Goal: Task Accomplishment & Management: Use online tool/utility

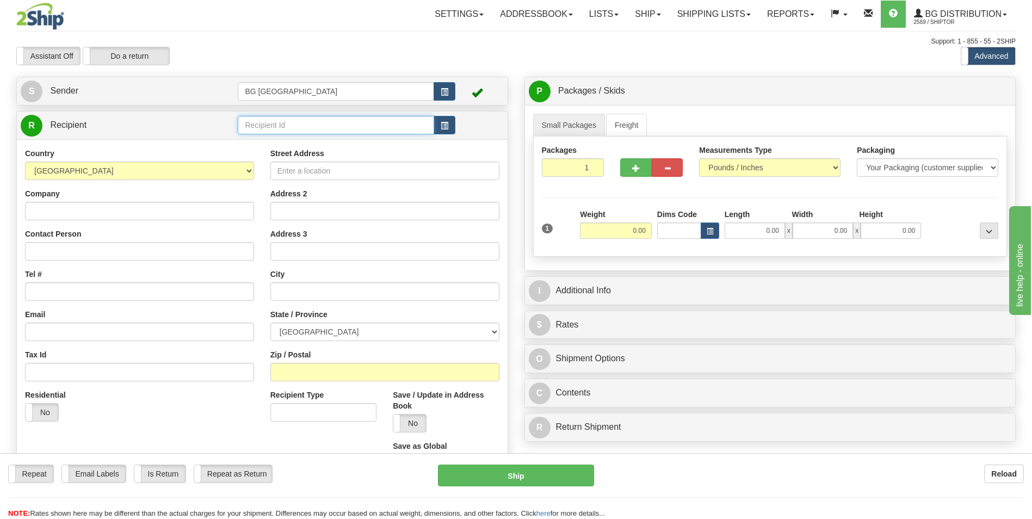
click at [279, 121] on input "text" at bounding box center [336, 125] width 196 height 18
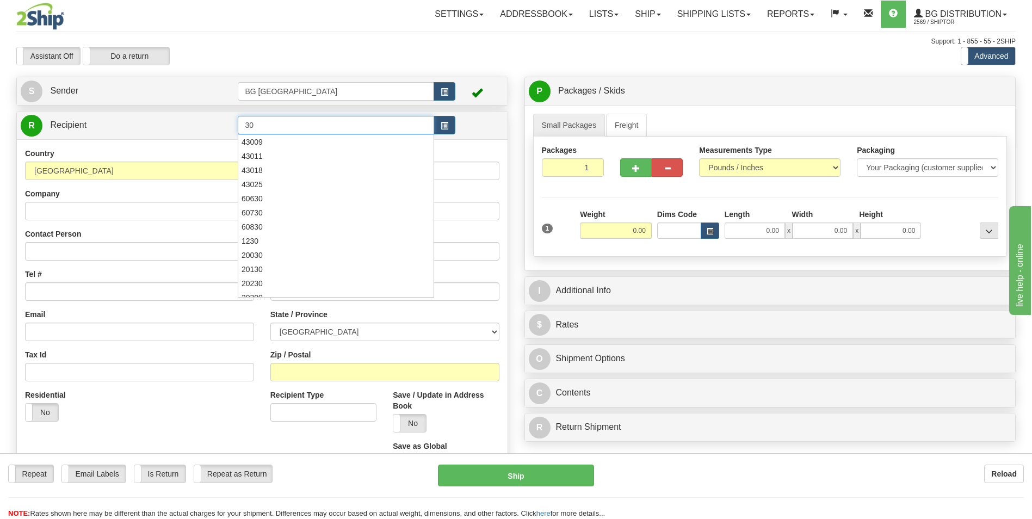
type input "3"
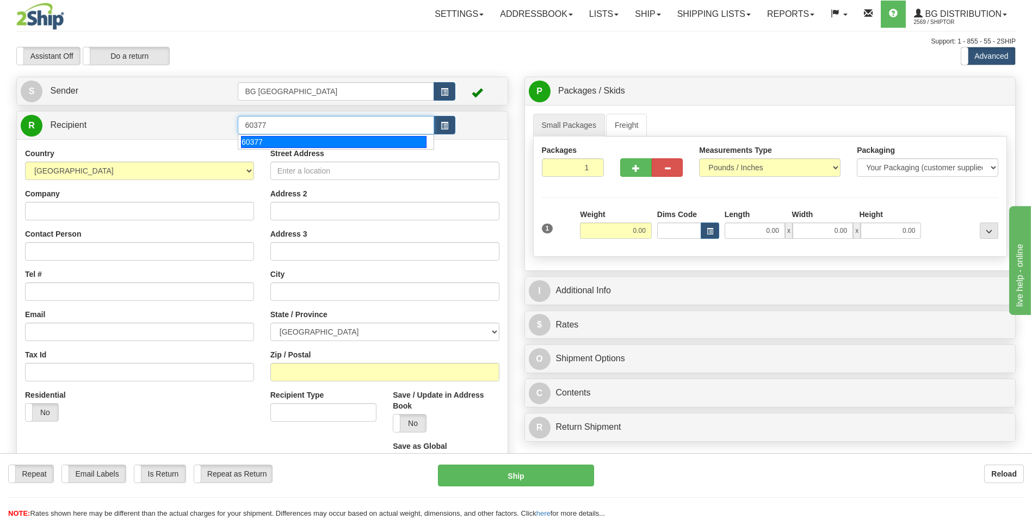
click at [273, 140] on div "60377" at bounding box center [333, 142] width 185 height 12
type input "60377"
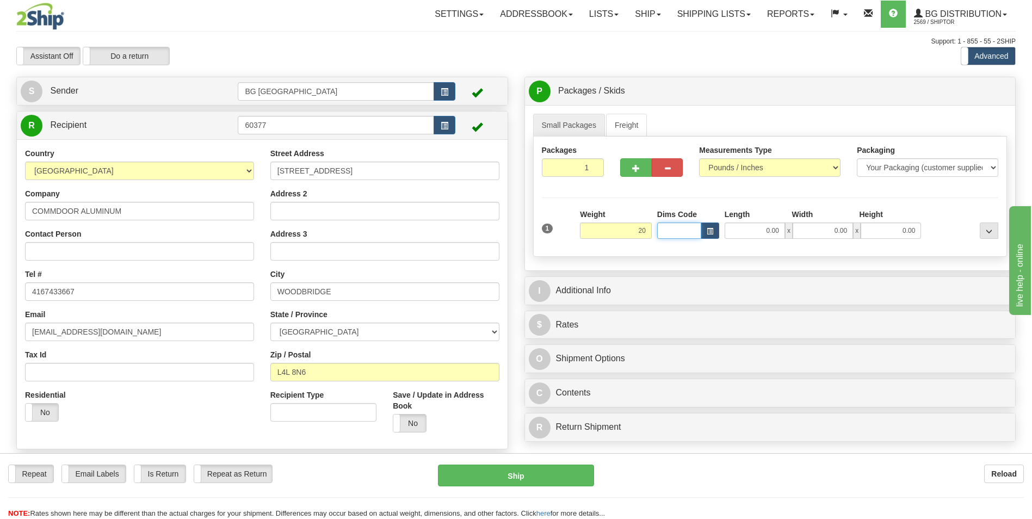
type input "20.00"
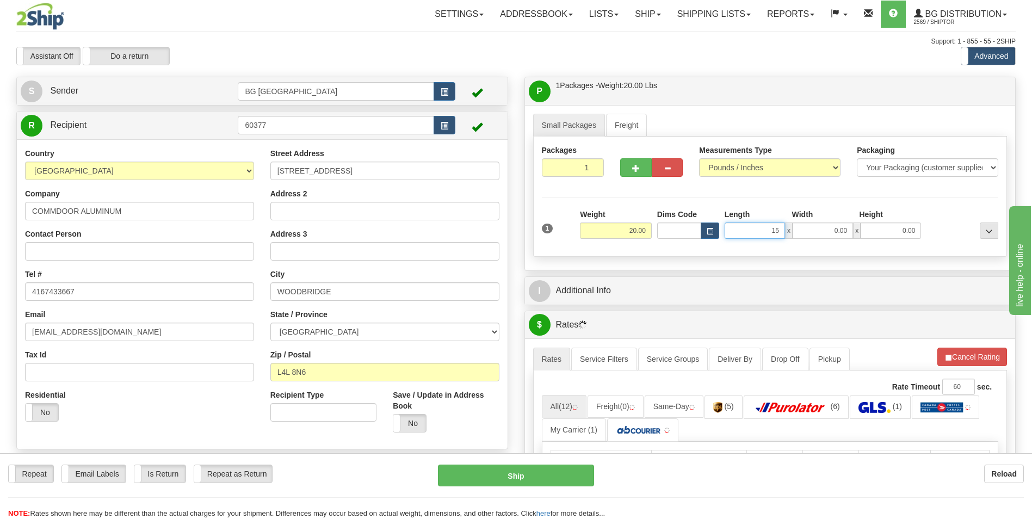
type input "15.00"
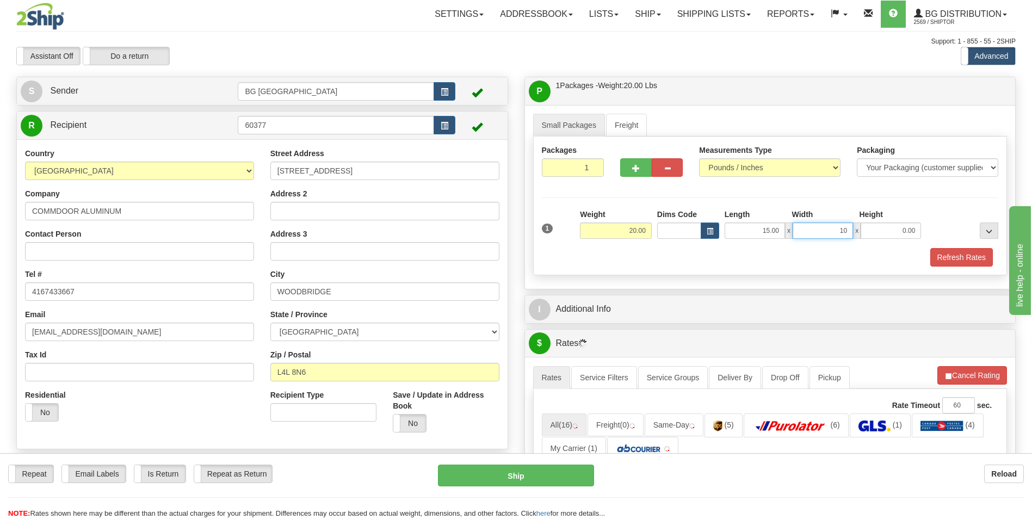
type input "10.00"
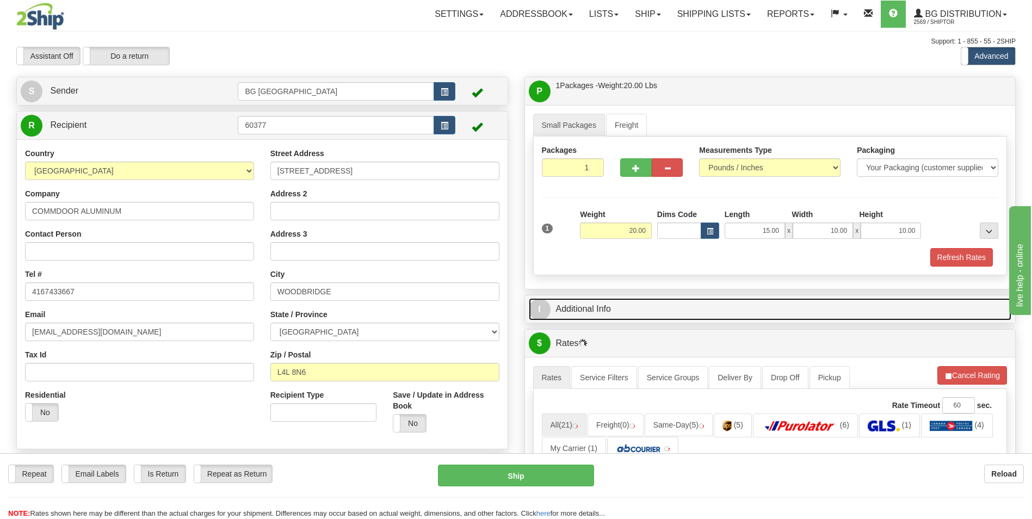
click at [576, 312] on link "I Additional Info" at bounding box center [770, 309] width 483 height 22
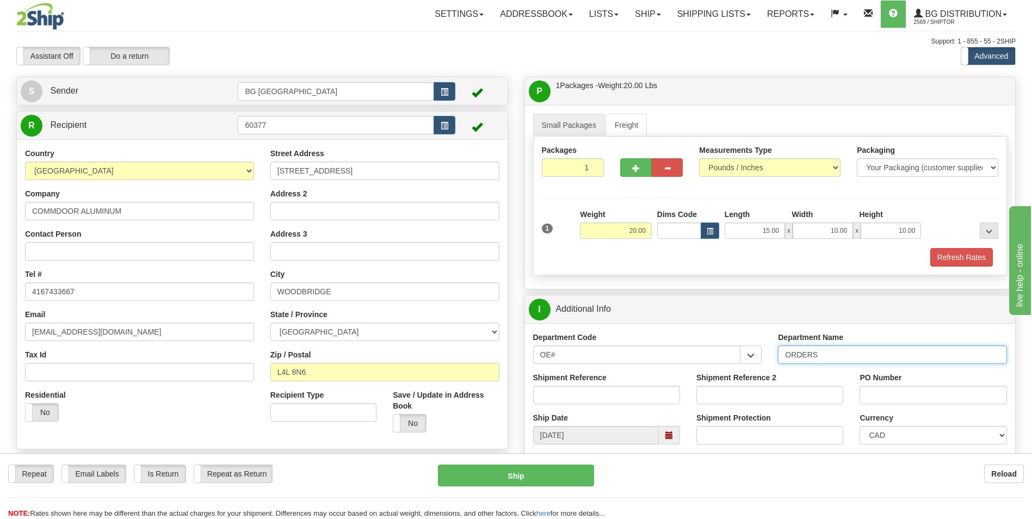
click at [827, 356] on input "ORDERS" at bounding box center [892, 354] width 229 height 18
type input "70181006-00"
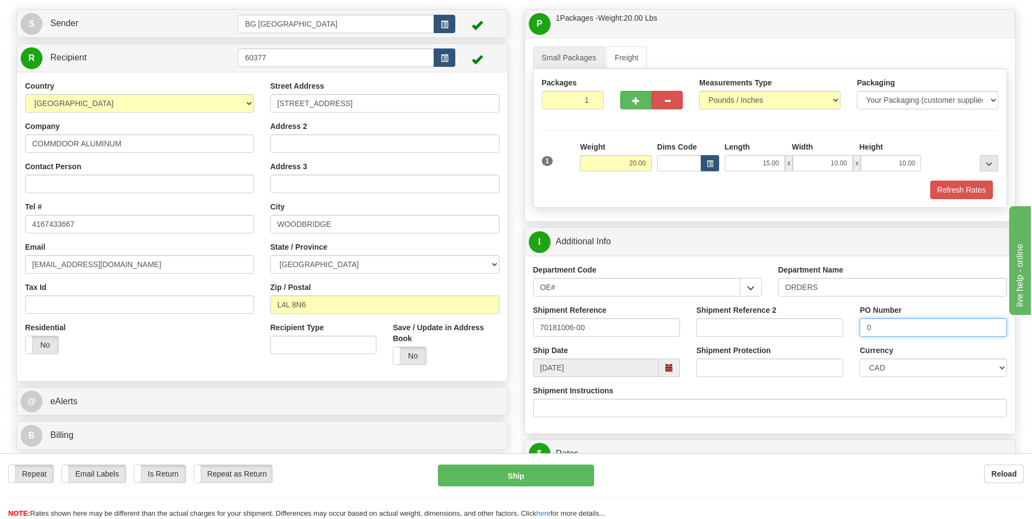
scroll to position [163, 0]
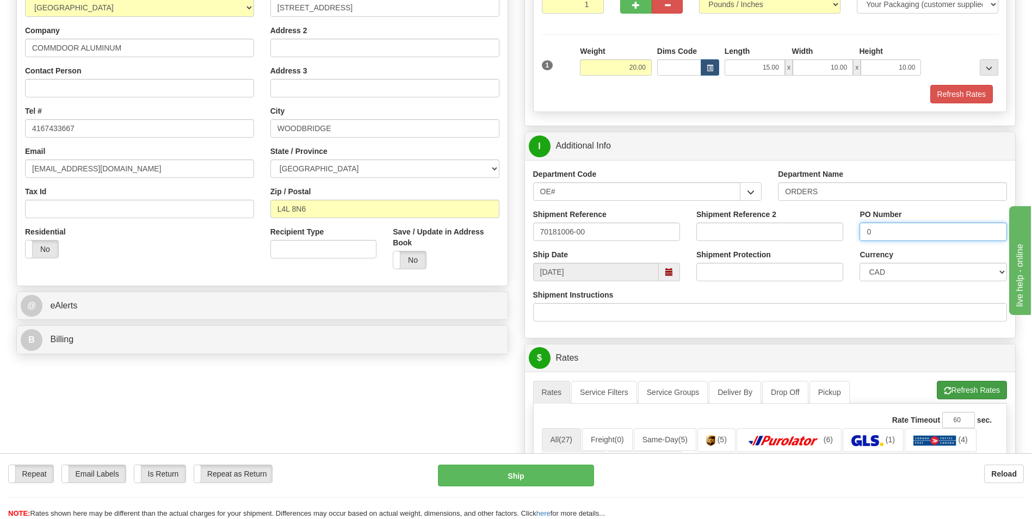
type input "0"
click at [939, 390] on button "Refresh Rates" at bounding box center [972, 390] width 70 height 18
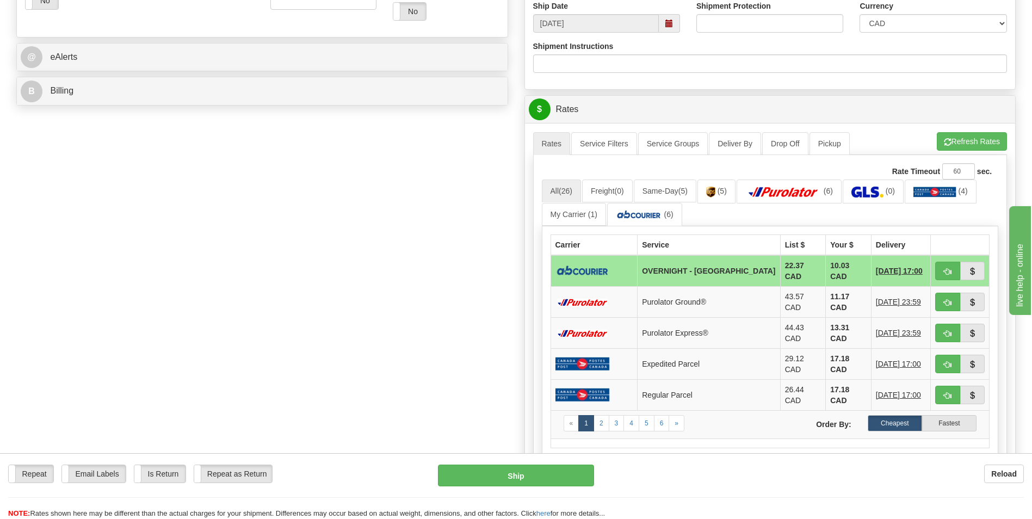
scroll to position [435, 0]
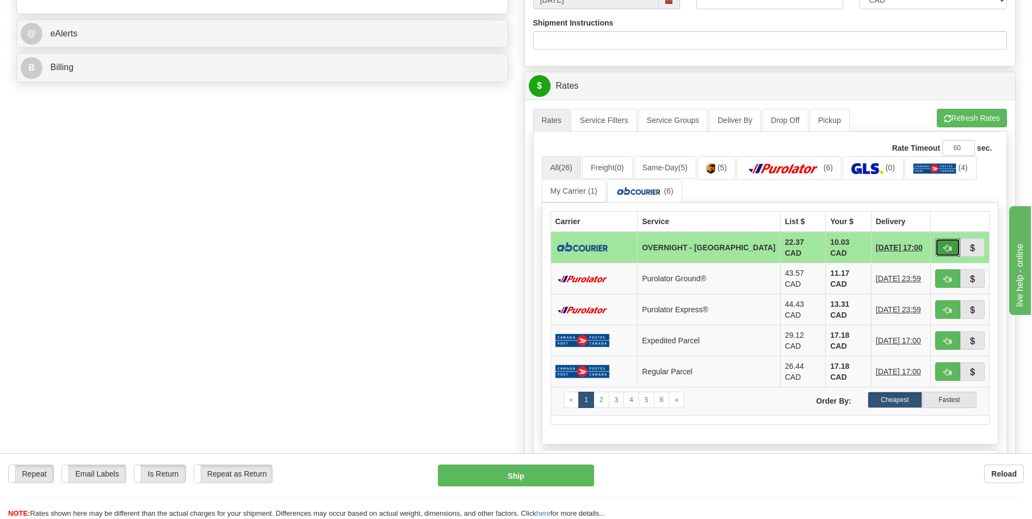
click at [941, 243] on button "button" at bounding box center [947, 247] width 25 height 18
type input "4"
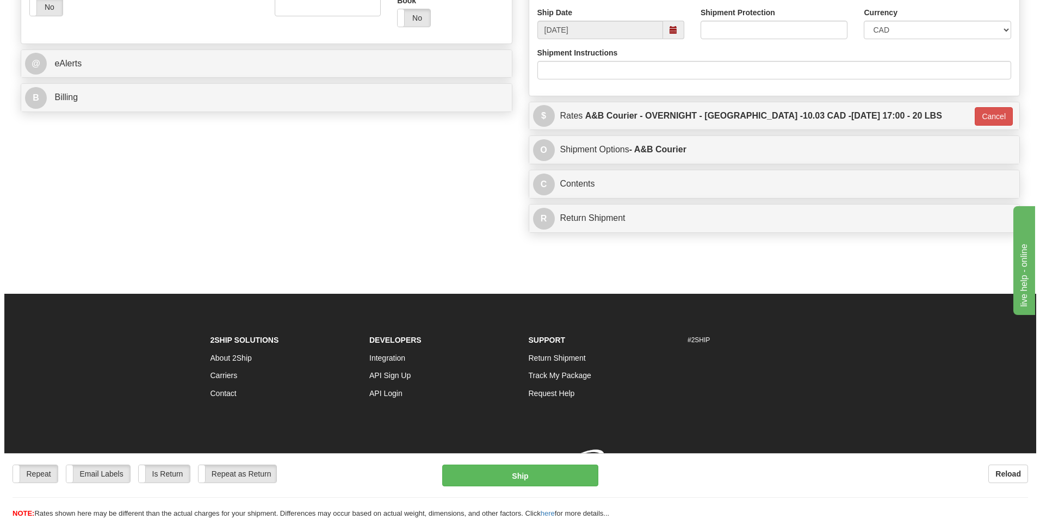
scroll to position [421, 0]
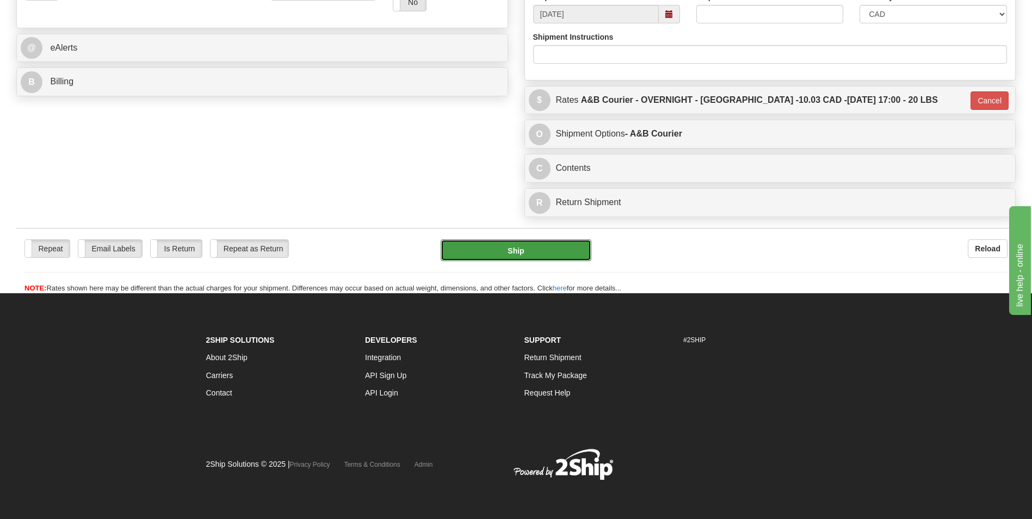
click at [512, 245] on button "Ship" at bounding box center [516, 250] width 150 height 22
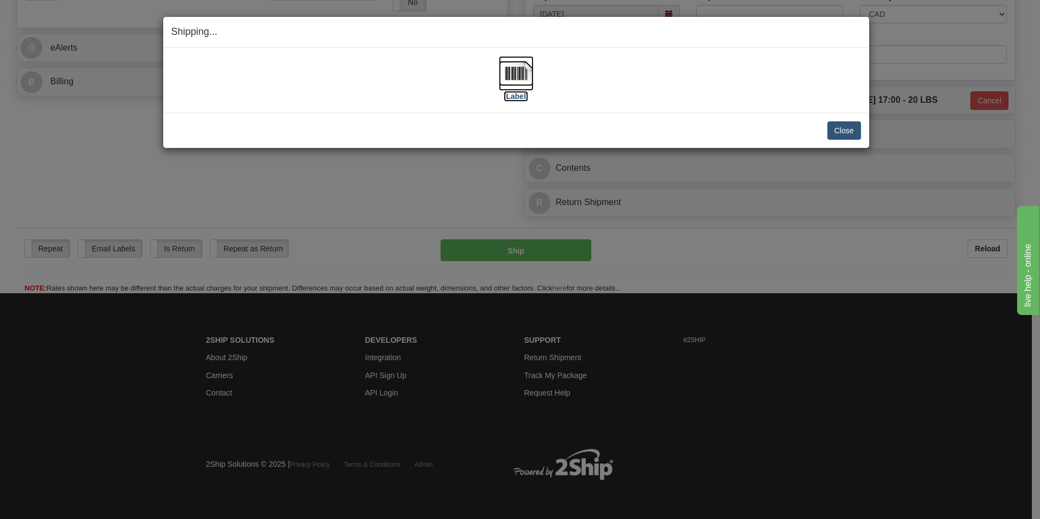
click at [513, 67] on img at bounding box center [516, 73] width 35 height 35
click at [841, 133] on button "Close" at bounding box center [844, 130] width 34 height 18
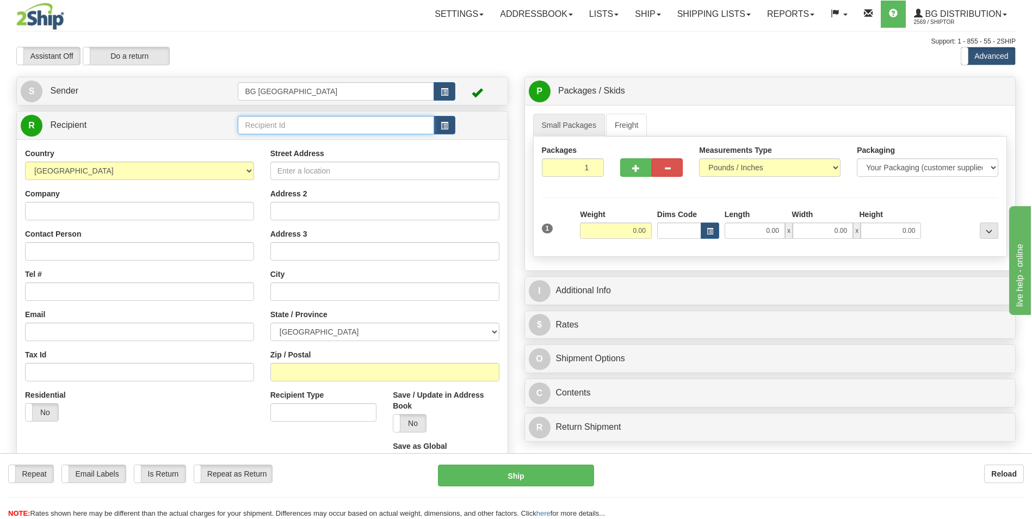
click at [333, 123] on input "text" at bounding box center [336, 125] width 196 height 18
click at [297, 145] on div "60175" at bounding box center [333, 142] width 185 height 12
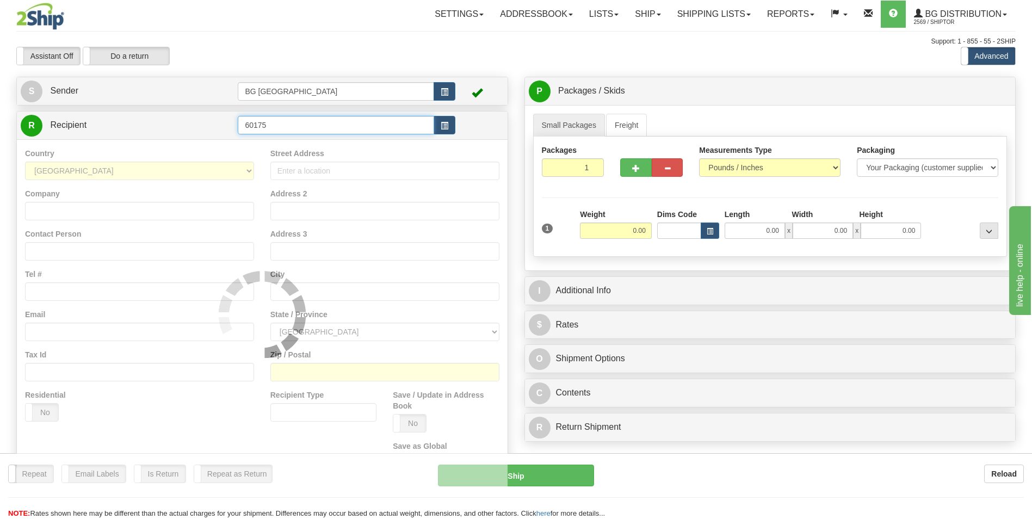
type input "60175"
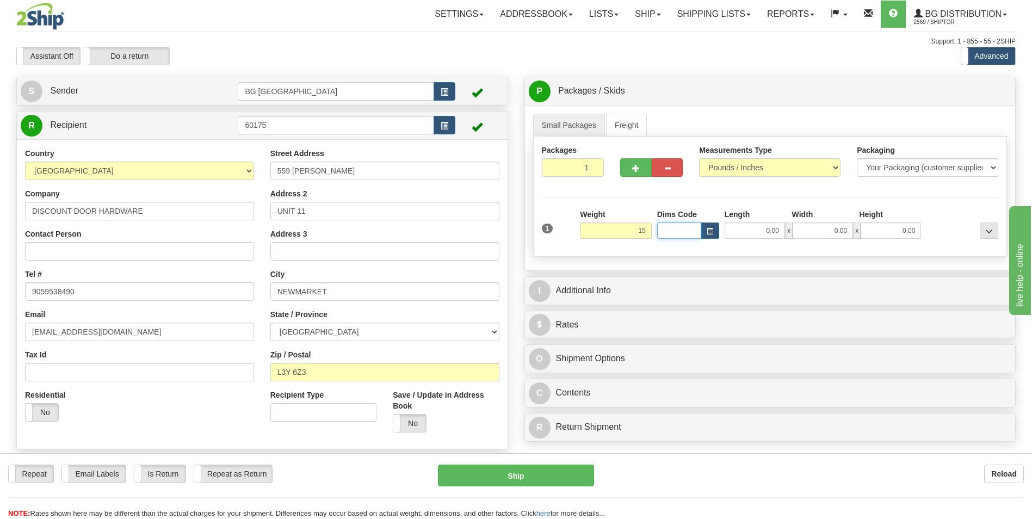
type input "15.00"
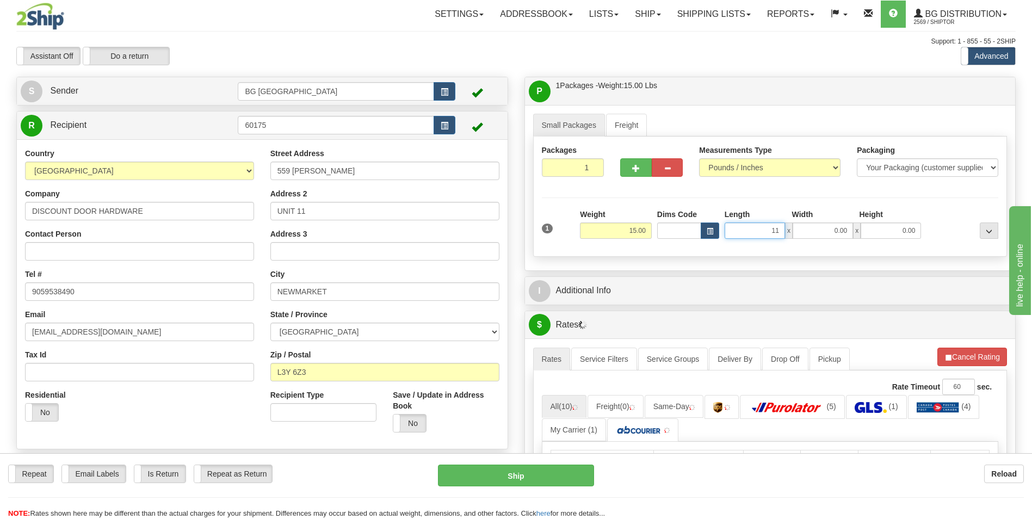
type input "11.00"
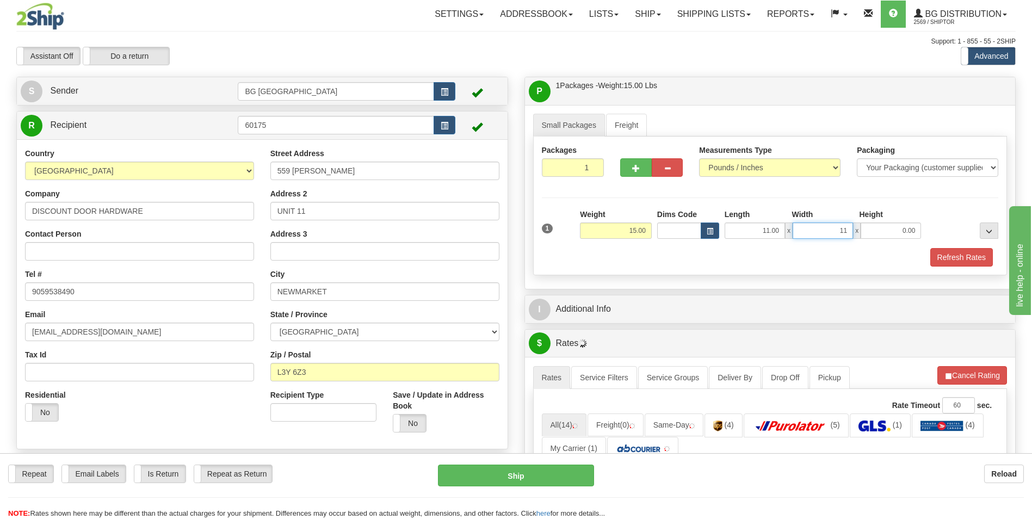
type input "11.00"
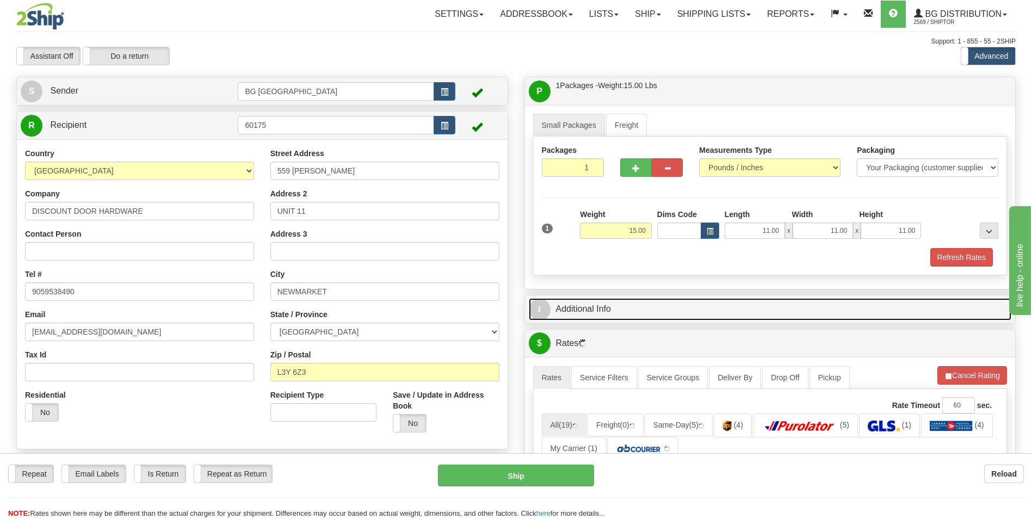
click at [611, 301] on link "I Additional Info" at bounding box center [770, 309] width 483 height 22
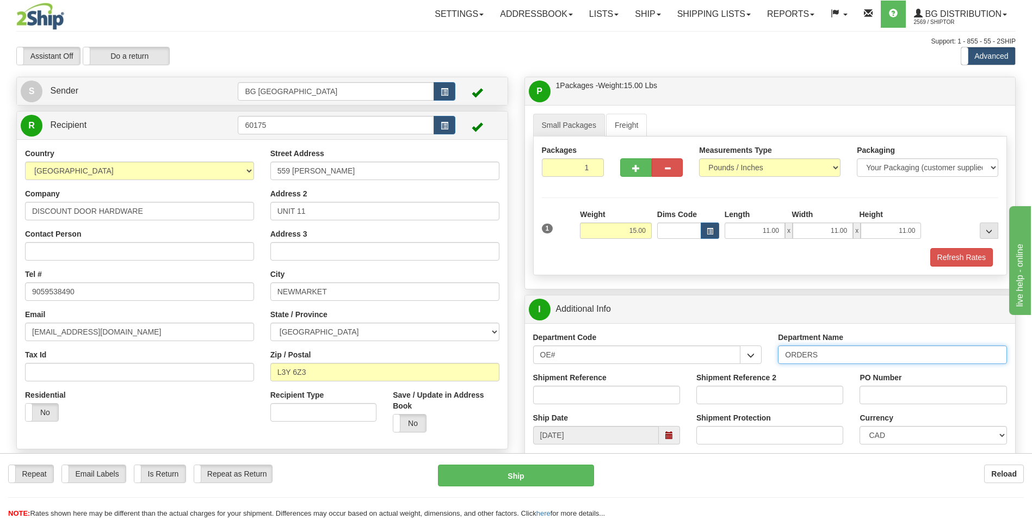
click at [836, 350] on input "ORDERS" at bounding box center [892, 354] width 229 height 18
type input "70184052-00"
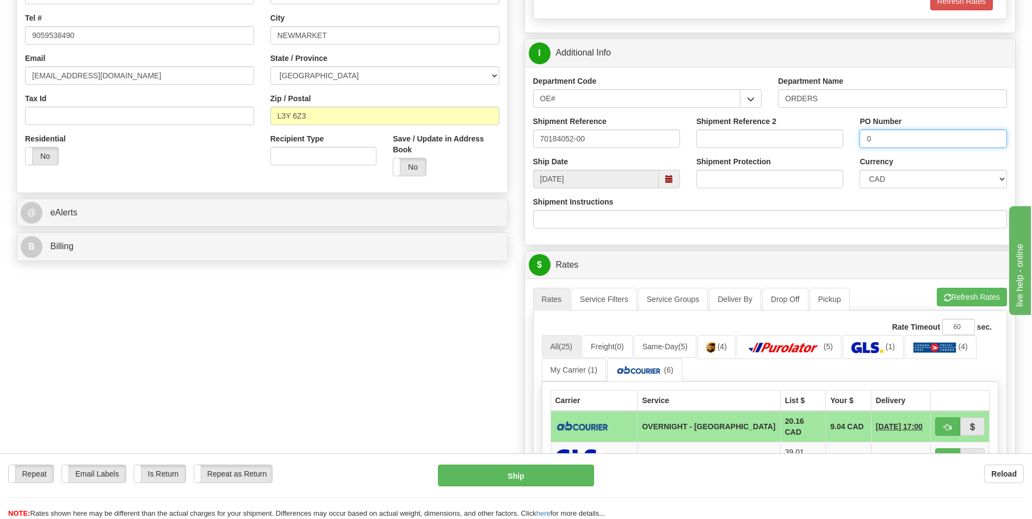
scroll to position [272, 0]
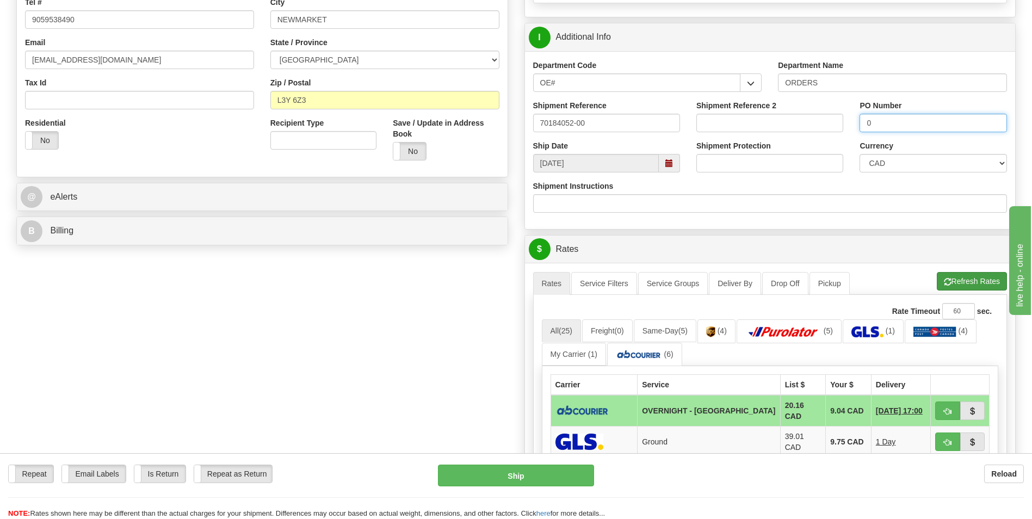
type input "0"
click at [954, 287] on button "Refresh Rates" at bounding box center [972, 281] width 70 height 18
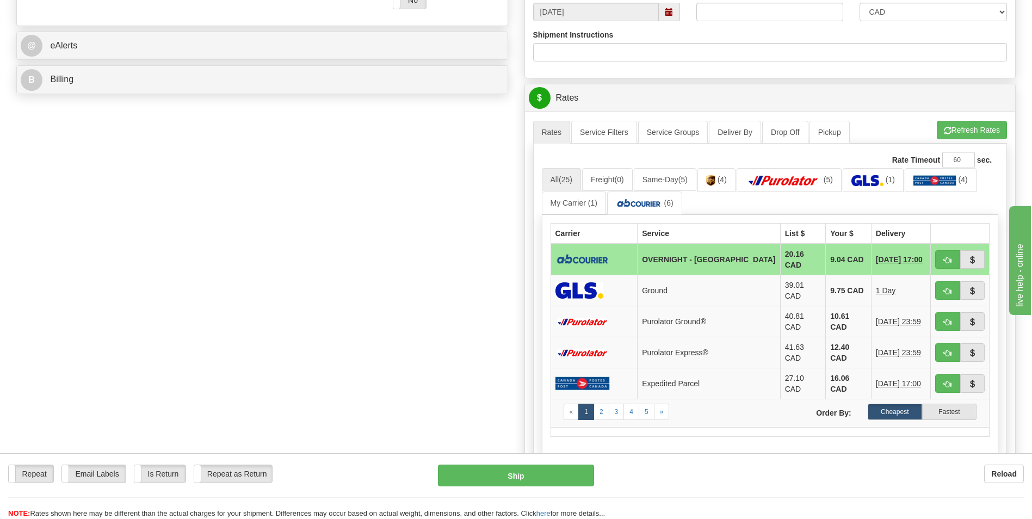
scroll to position [435, 0]
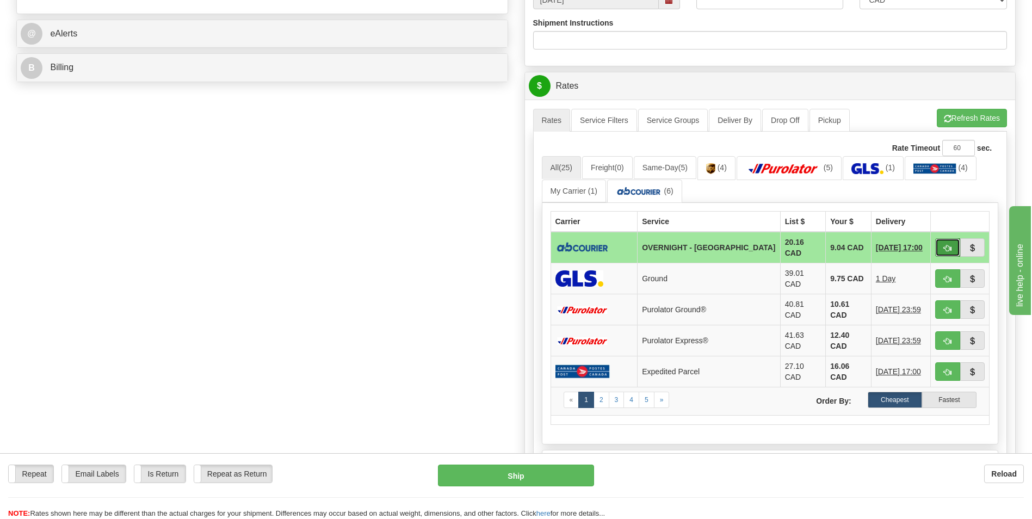
click at [944, 245] on span "button" at bounding box center [948, 248] width 8 height 7
type input "4"
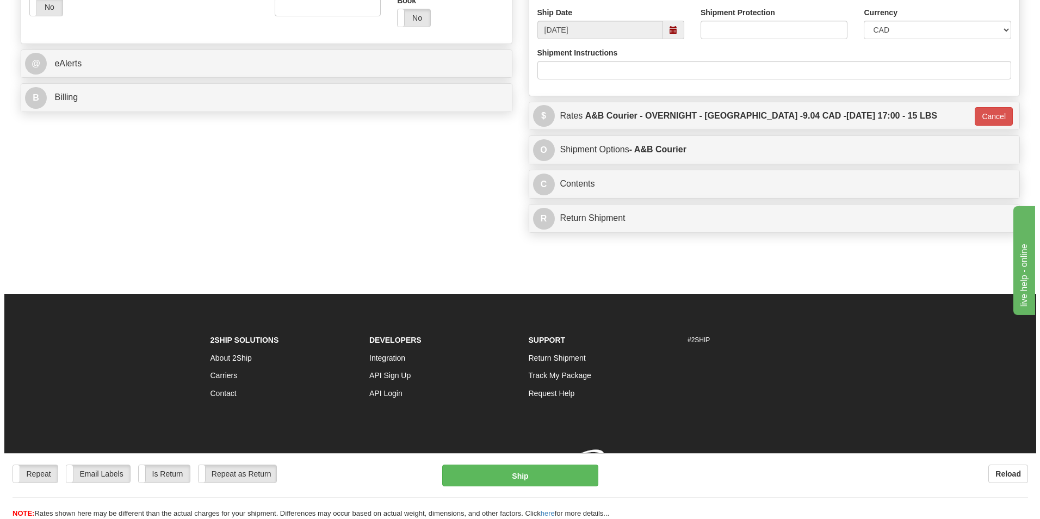
scroll to position [421, 0]
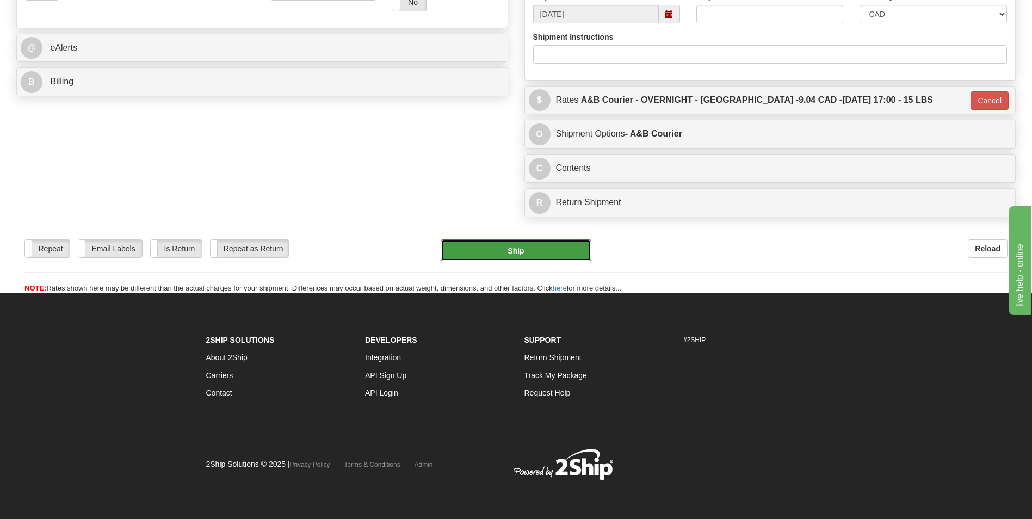
click at [580, 246] on button "Ship" at bounding box center [516, 250] width 150 height 22
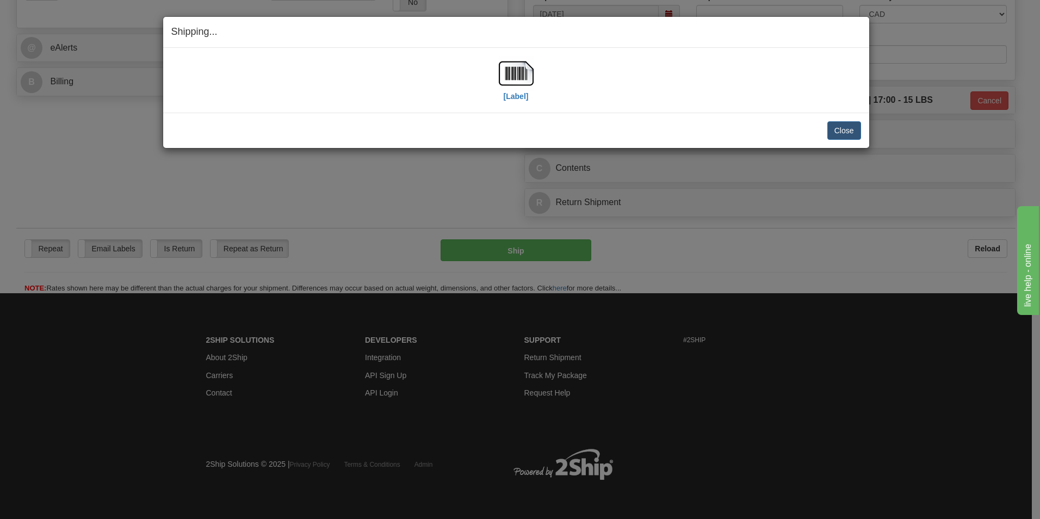
click at [496, 69] on div "[Label]" at bounding box center [516, 80] width 690 height 48
click at [515, 76] on img at bounding box center [516, 73] width 35 height 35
click at [851, 129] on button "Close" at bounding box center [844, 130] width 34 height 18
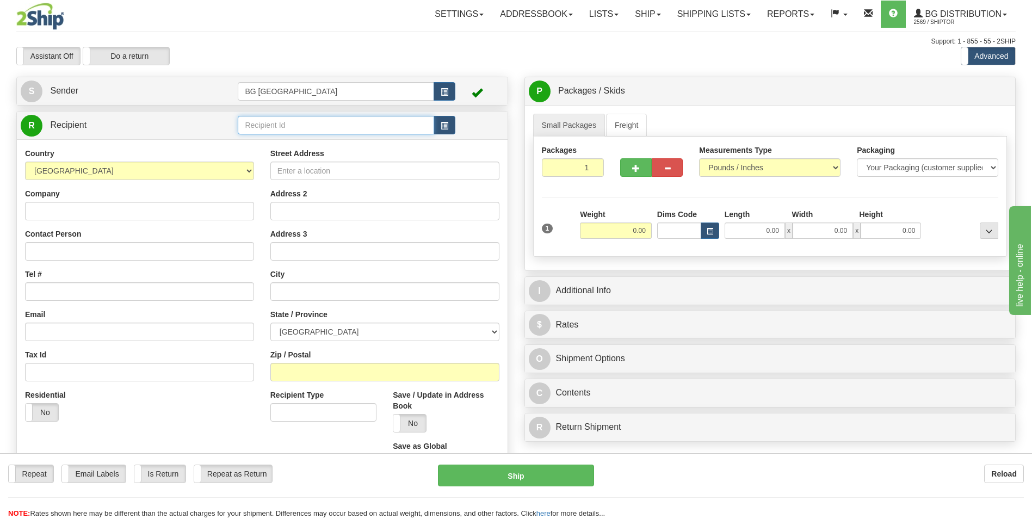
click at [249, 126] on input "text" at bounding box center [336, 125] width 196 height 18
click at [268, 139] on div "60109" at bounding box center [333, 142] width 185 height 12
type input "60109"
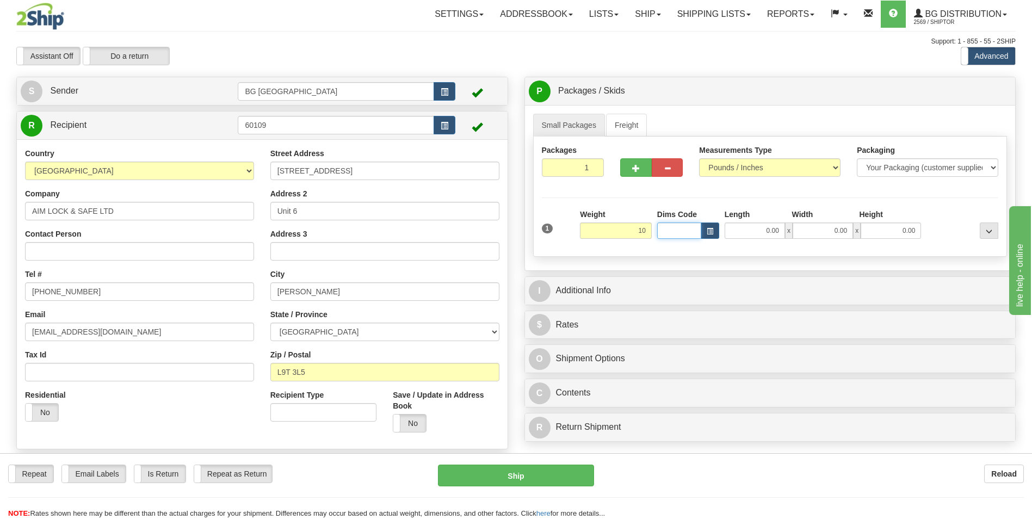
type input "10.00"
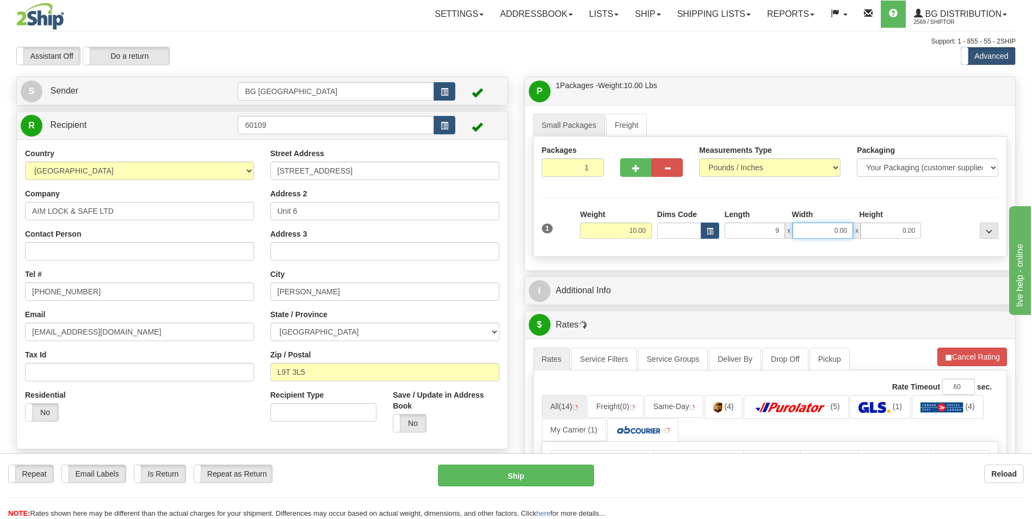
type input "9.00"
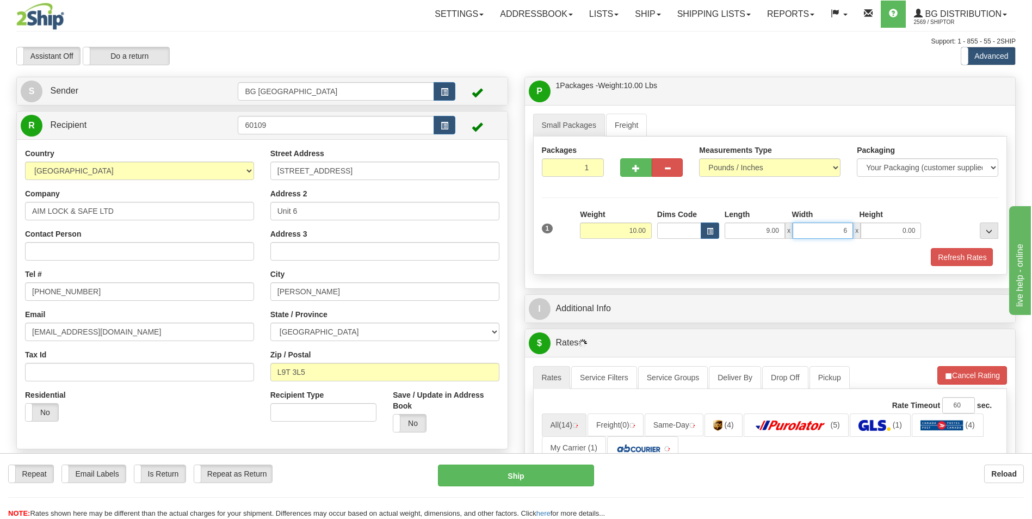
type input "6.00"
drag, startPoint x: 592, startPoint y: 324, endPoint x: 595, endPoint y: 317, distance: 8.1
click at [592, 324] on div "P Packages / Skids 1 Packages - Weight: 10.00 Lbs 1 Skids - Weight: NaN Lbs Shi…" at bounding box center [770, 470] width 508 height 786
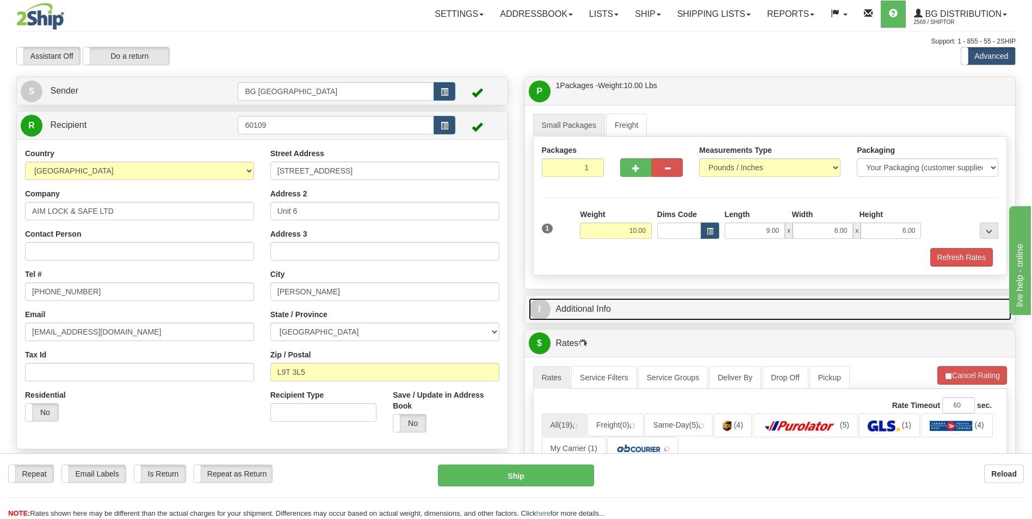
click at [595, 316] on link "I Additional Info" at bounding box center [770, 309] width 483 height 22
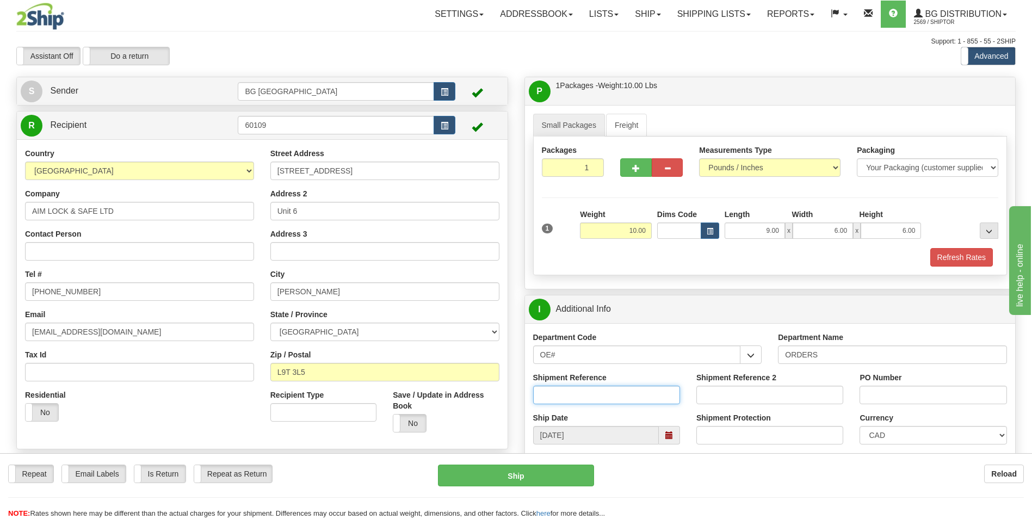
click at [626, 391] on input "Shipment Reference" at bounding box center [606, 395] width 147 height 18
type input "70180079-00"
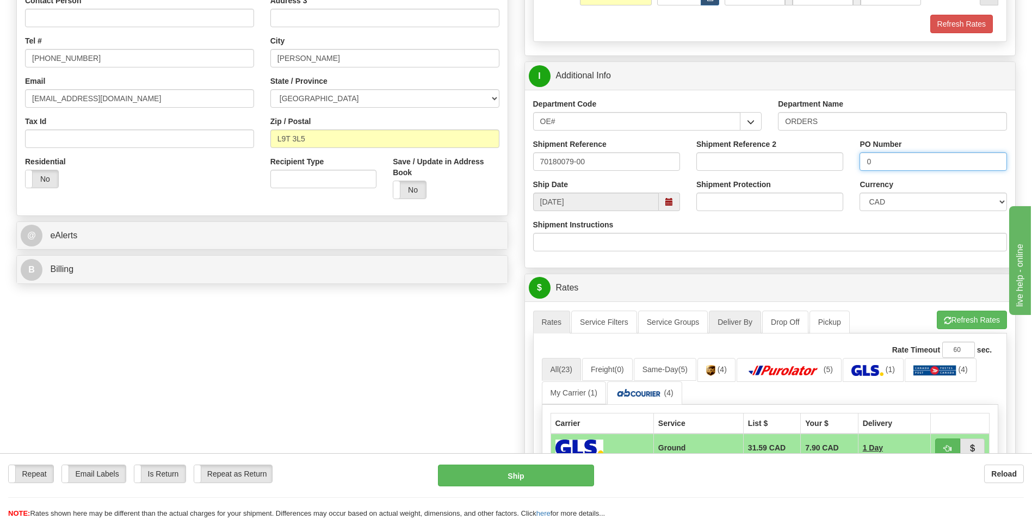
scroll to position [326, 0]
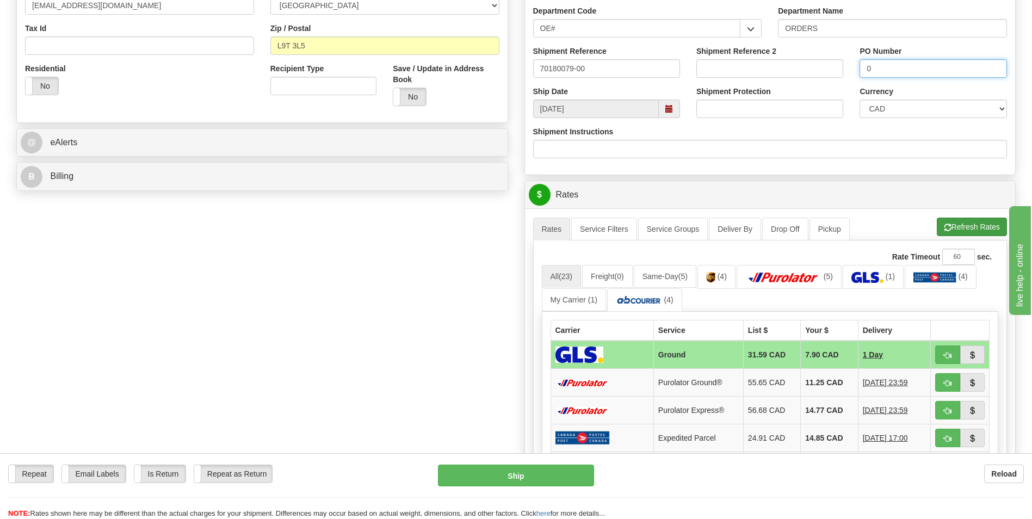
type input "0"
click at [966, 225] on button "Refresh Rates" at bounding box center [972, 227] width 70 height 18
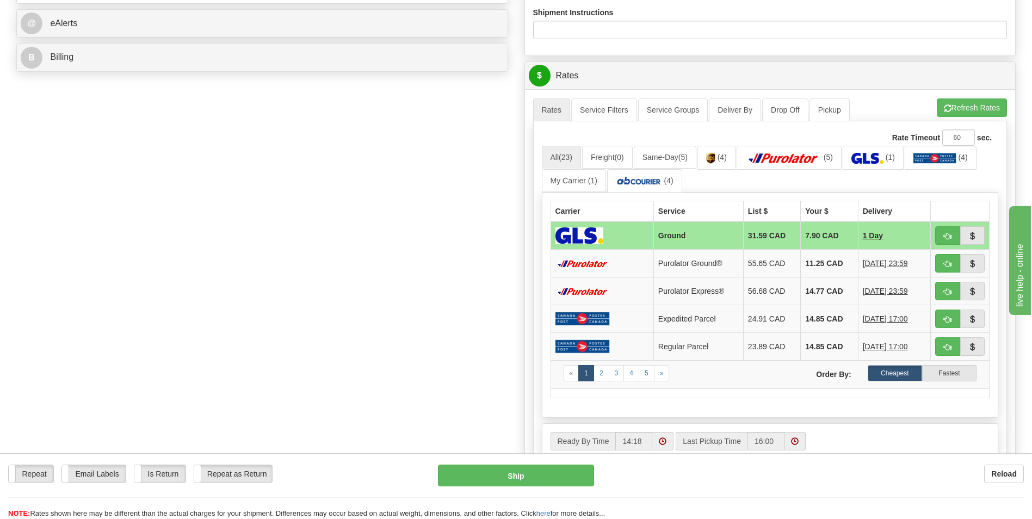
scroll to position [490, 0]
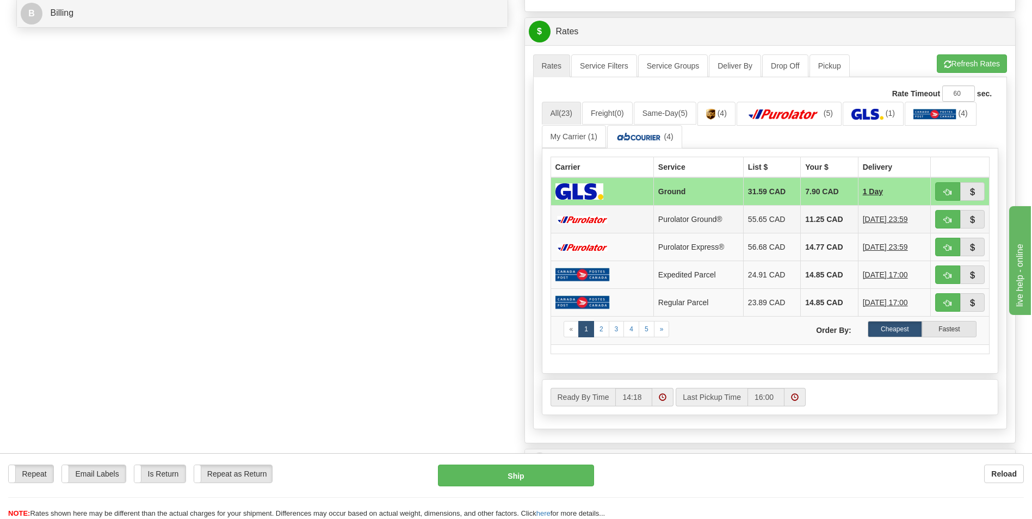
click at [805, 221] on td "11.25 CAD" at bounding box center [829, 220] width 57 height 28
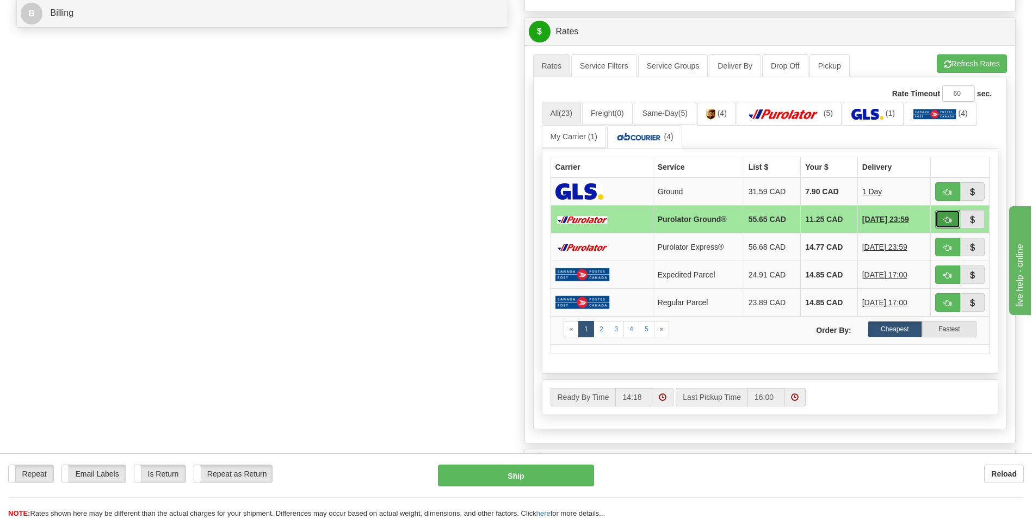
click at [943, 219] on button "button" at bounding box center [947, 219] width 25 height 18
type input "260"
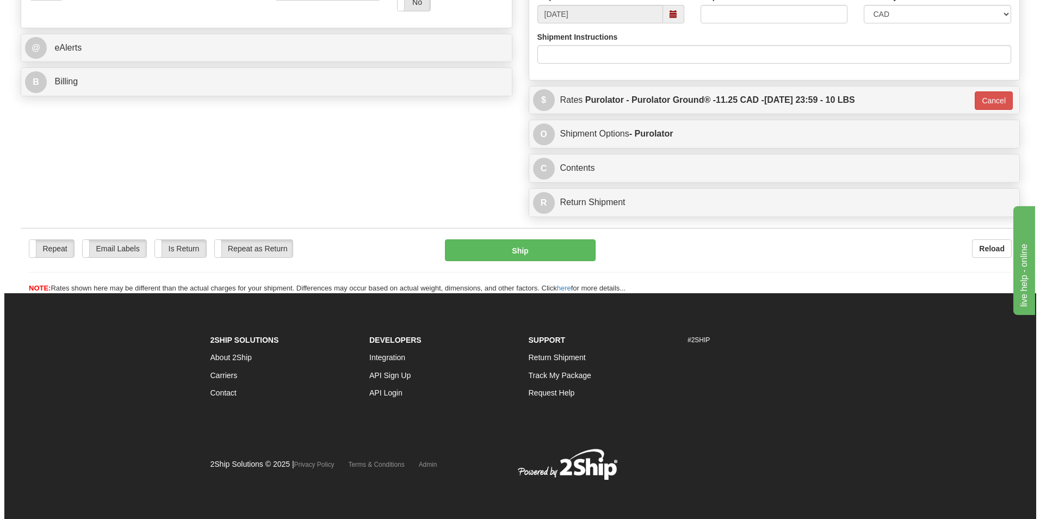
scroll to position [421, 0]
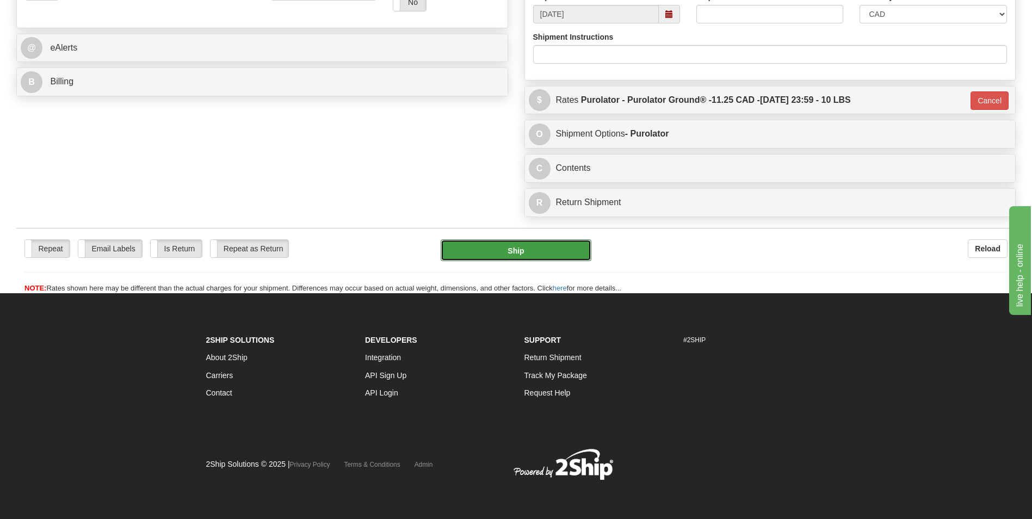
click at [574, 259] on button "Ship" at bounding box center [516, 250] width 150 height 22
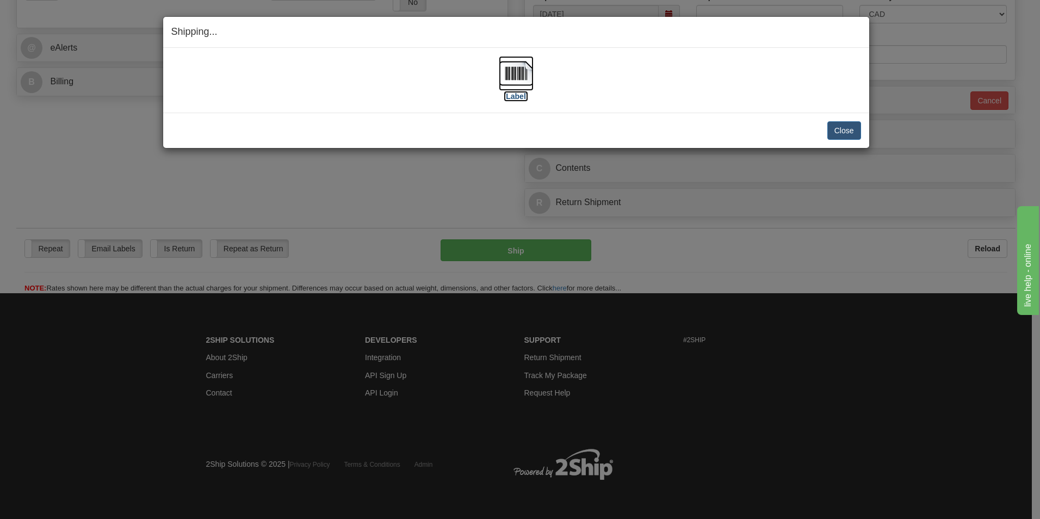
click at [517, 68] on img at bounding box center [516, 73] width 35 height 35
click at [843, 129] on button "Close" at bounding box center [844, 130] width 34 height 18
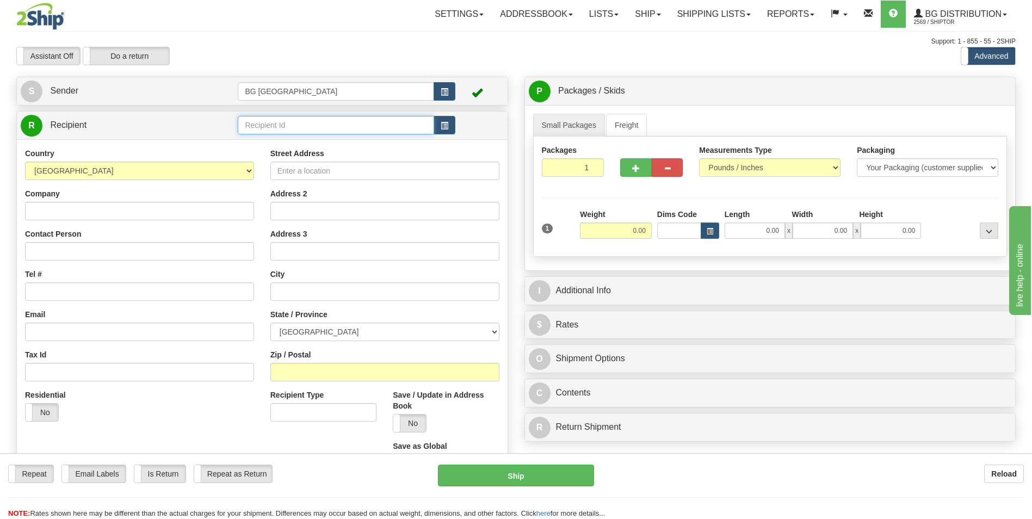
click at [327, 128] on input "text" at bounding box center [336, 125] width 196 height 18
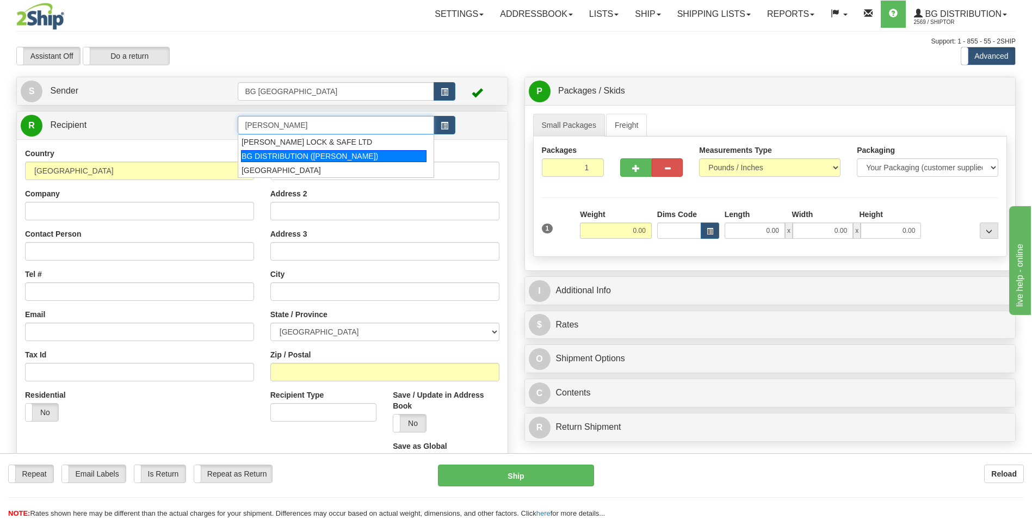
click at [310, 150] on li "BG DISTRIBUTION (OTT)" at bounding box center [335, 156] width 195 height 14
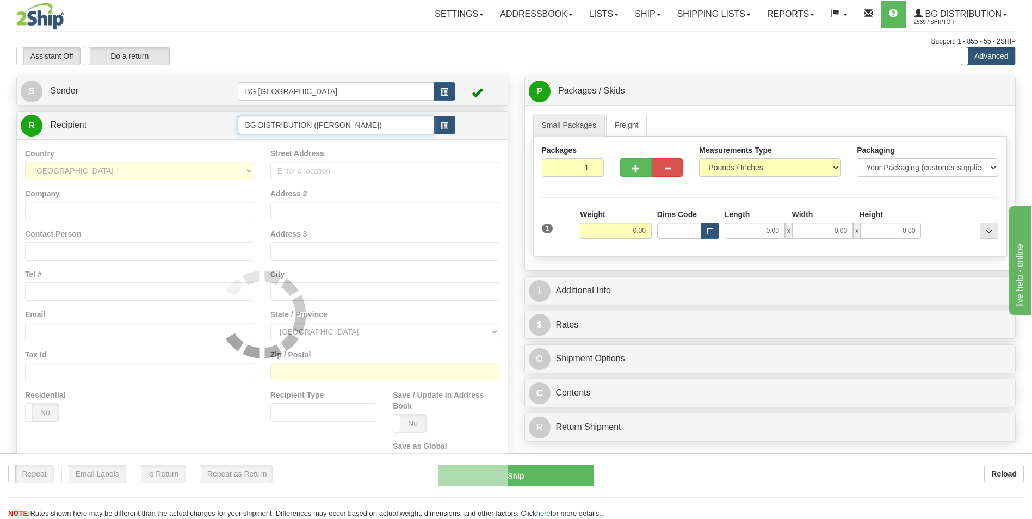
type input "BG DISTRIBUTION (OTT)"
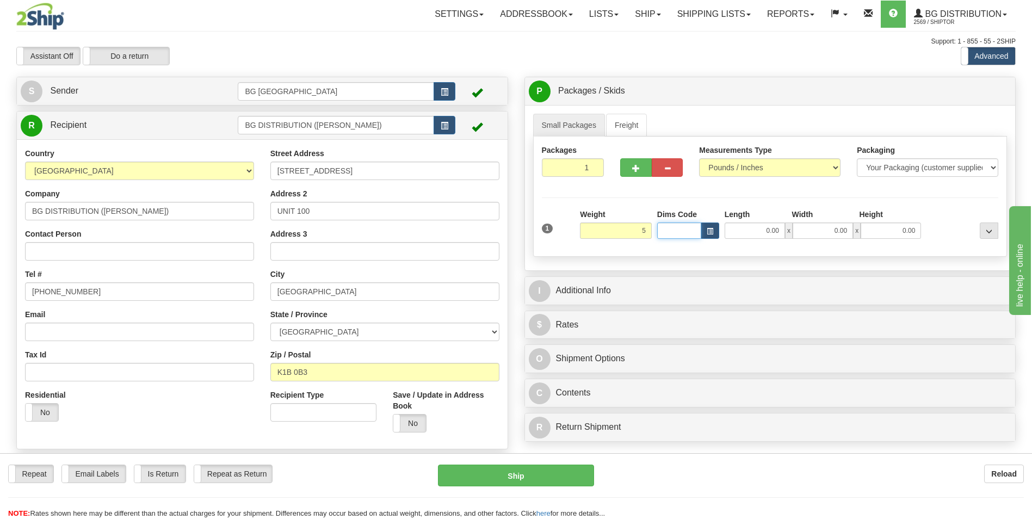
type input "5.00"
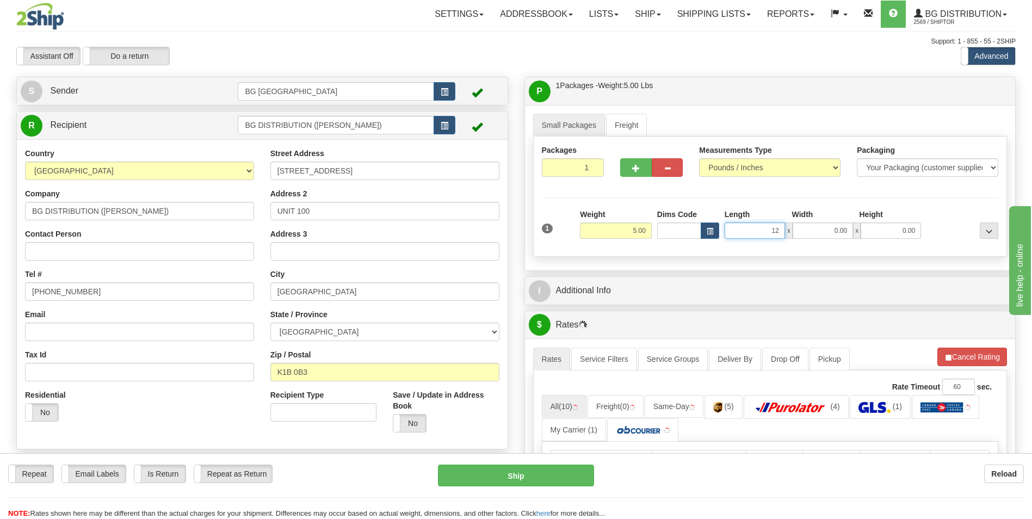
type input "12.00"
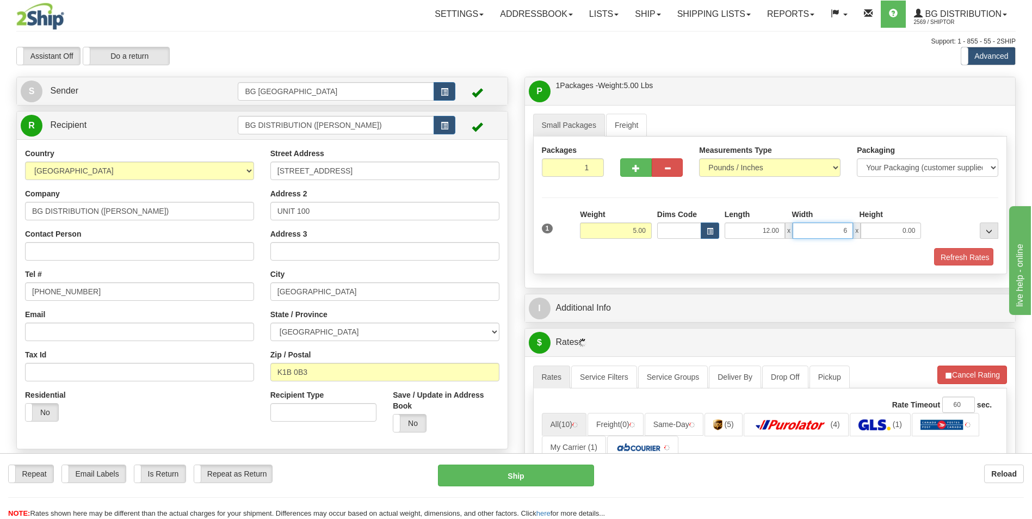
type input "6.00"
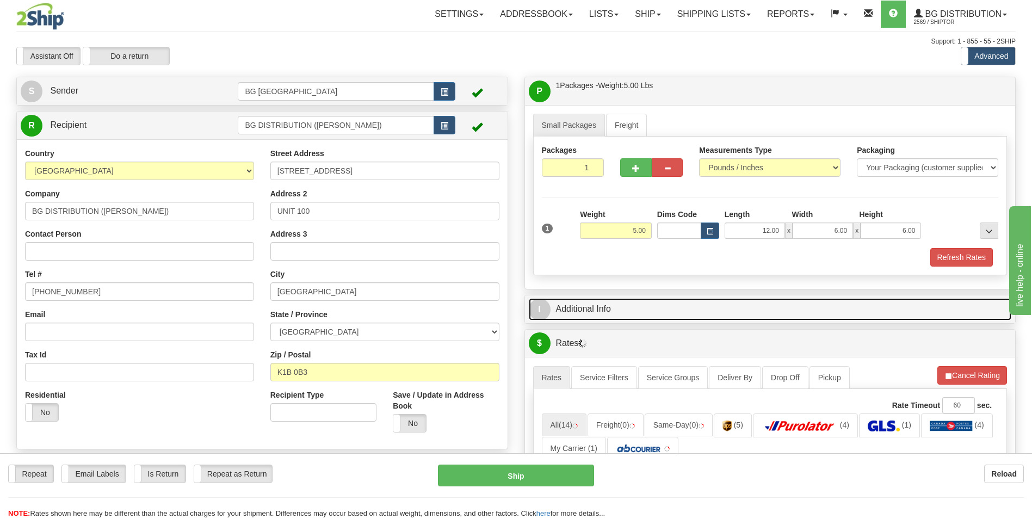
click at [618, 308] on link "I Additional Info" at bounding box center [770, 309] width 483 height 22
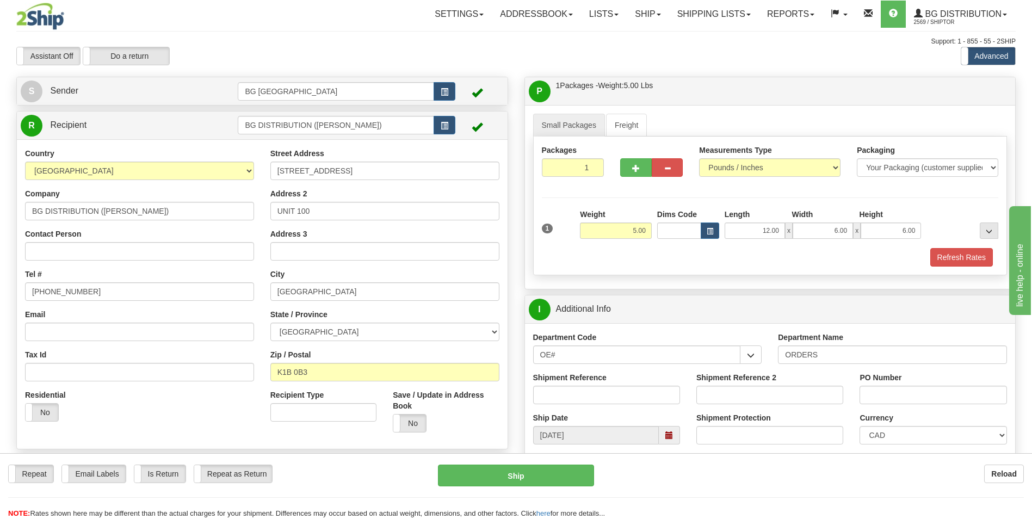
click at [857, 364] on div "Department Name ORDERS" at bounding box center [892, 352] width 245 height 40
click at [859, 354] on input "ORDERS" at bounding box center [892, 354] width 229 height 18
type input "7"
type input "166319-00"
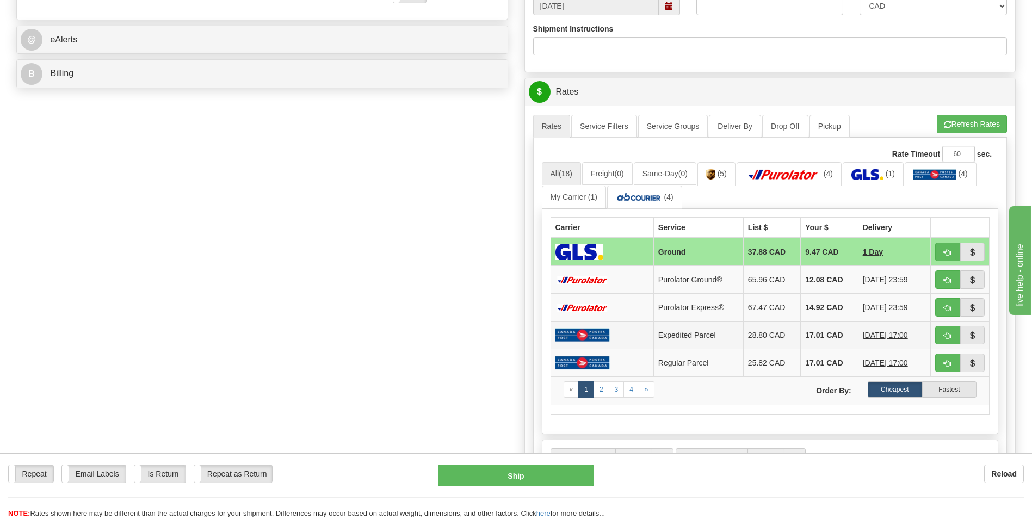
scroll to position [435, 0]
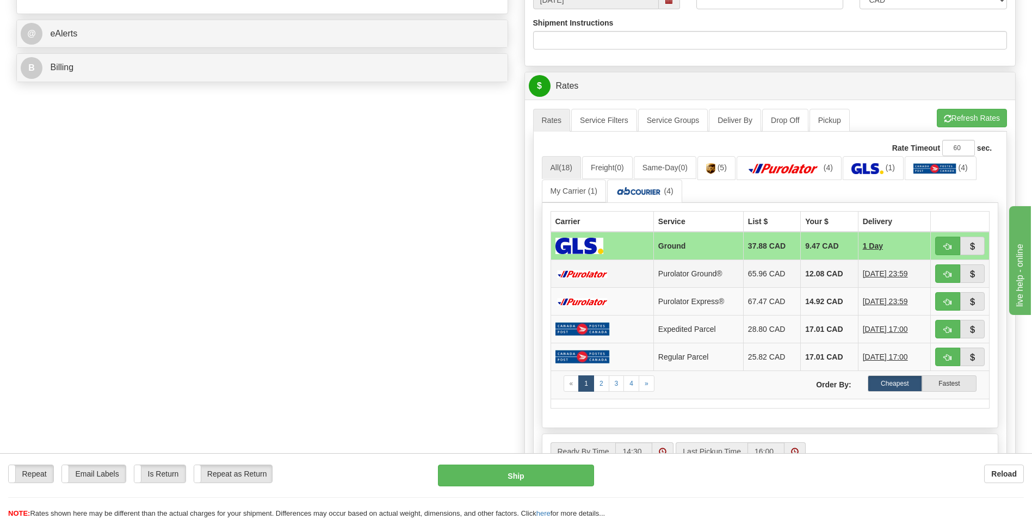
type input "0"
click at [816, 265] on td "12.08 CAD" at bounding box center [829, 274] width 57 height 28
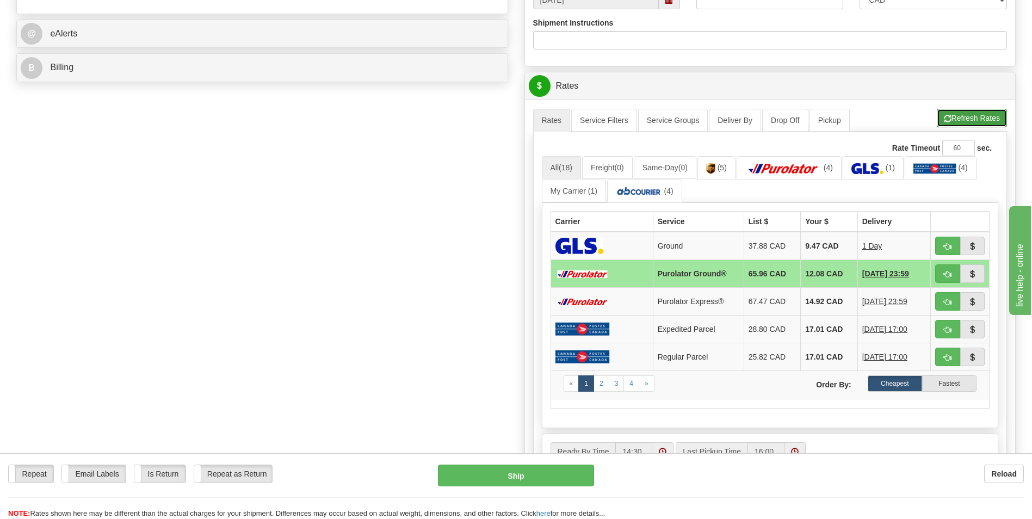
click at [975, 122] on button "Refresh Rates" at bounding box center [972, 118] width 70 height 18
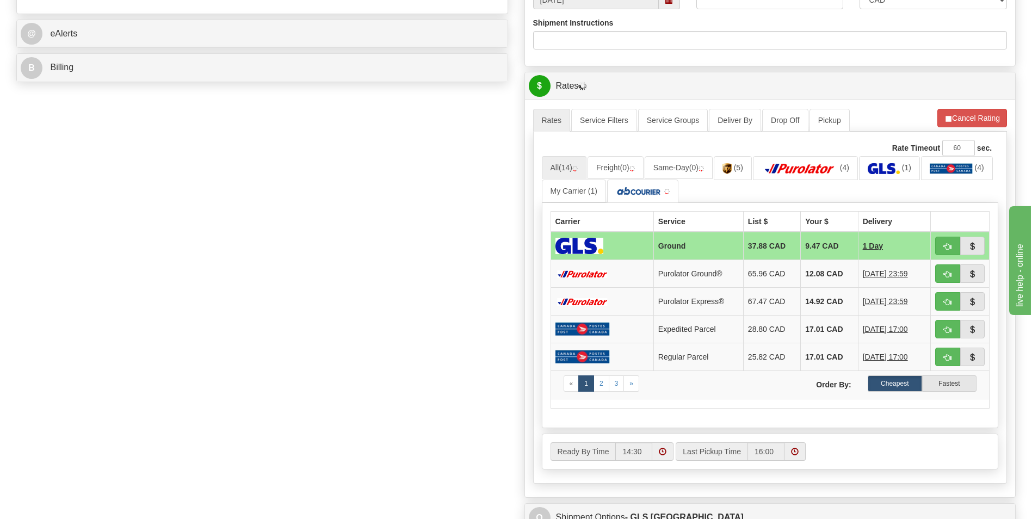
click at [145, 186] on div "Create a label for the return Create Pickup Without Label S" at bounding box center [516, 124] width 1016 height 964
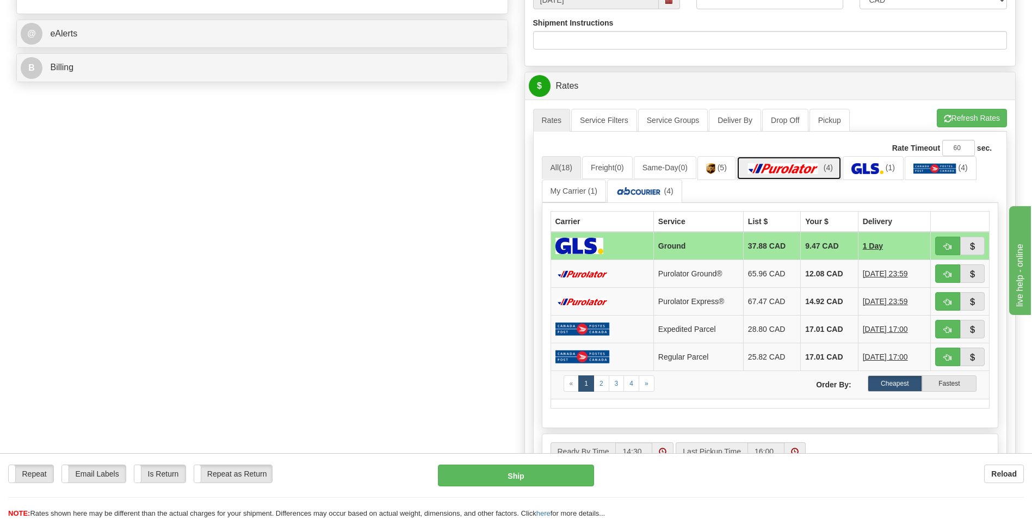
click at [796, 171] on img at bounding box center [783, 168] width 76 height 11
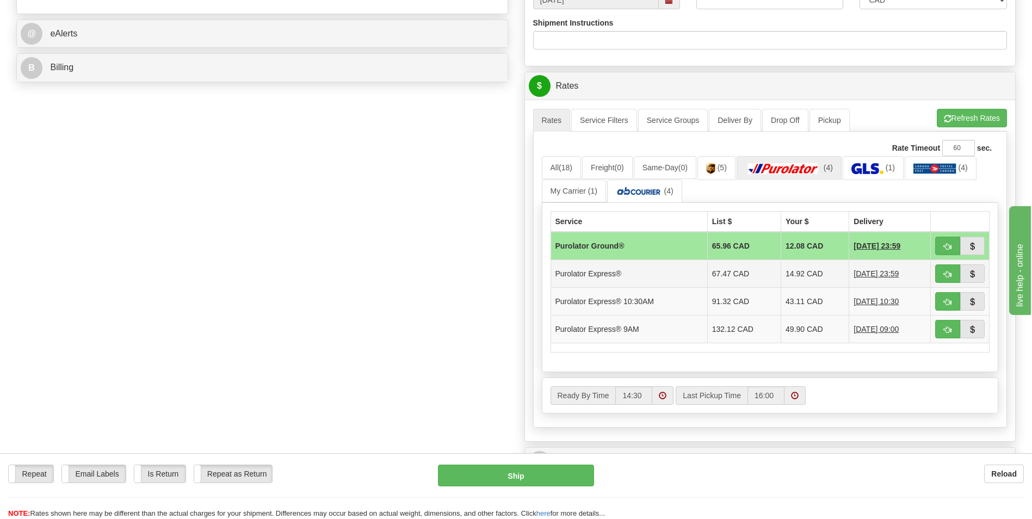
click at [805, 275] on td "14.92 CAD" at bounding box center [815, 274] width 68 height 28
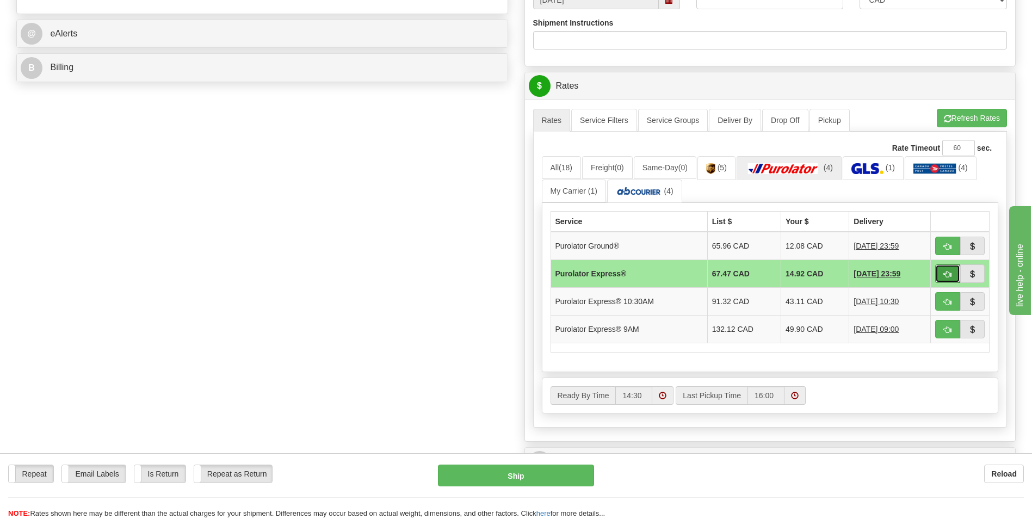
click at [944, 273] on span "button" at bounding box center [948, 274] width 8 height 7
type input "202"
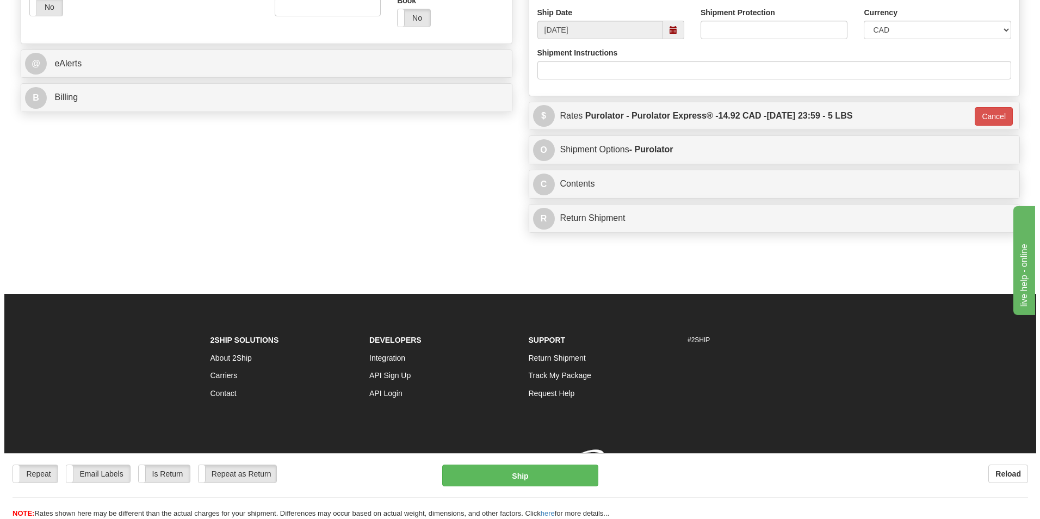
scroll to position [421, 0]
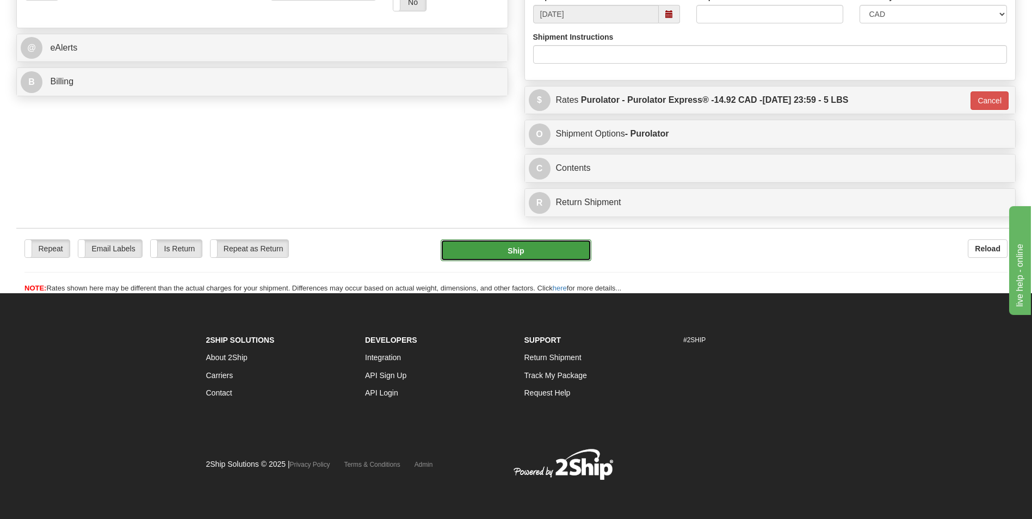
click at [555, 251] on button "Ship" at bounding box center [516, 250] width 150 height 22
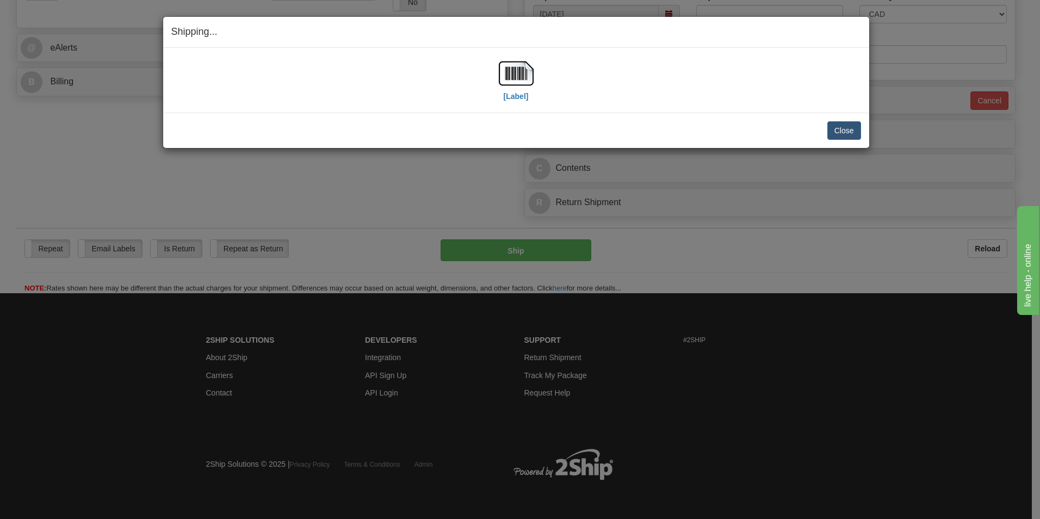
click at [98, 140] on div "Shipping... Your SHIPMENT will EXPIRE in [Label] IMPORTANT NOTICE Embassy / Con…" at bounding box center [520, 259] width 1040 height 519
click at [512, 71] on img at bounding box center [516, 73] width 35 height 35
click at [849, 127] on button "Close" at bounding box center [844, 130] width 34 height 18
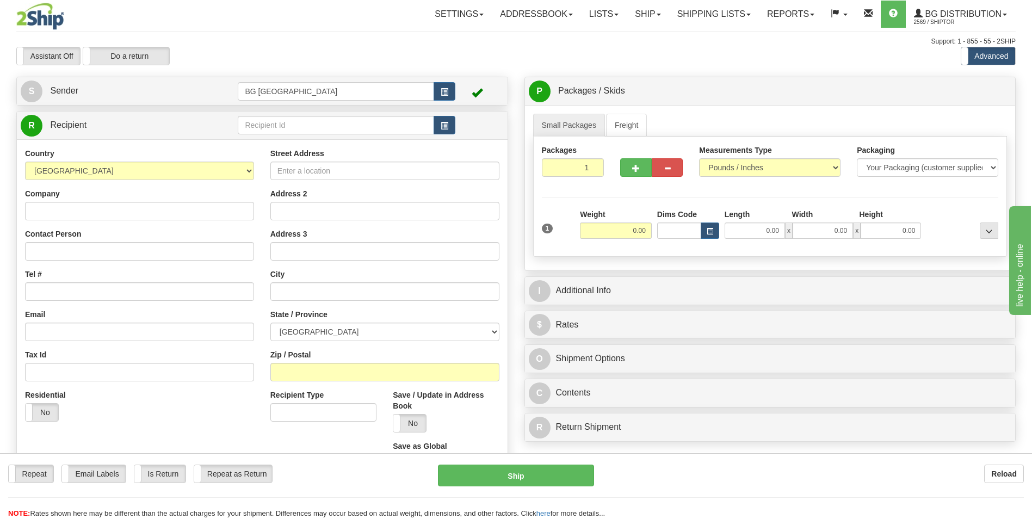
drag, startPoint x: 95, startPoint y: 11, endPoint x: 102, endPoint y: 11, distance: 7.1
click at [95, 11] on div at bounding box center [95, 16] width 158 height 27
click at [267, 120] on input "text" at bounding box center [336, 125] width 196 height 18
click at [264, 139] on div "60020" at bounding box center [334, 142] width 184 height 11
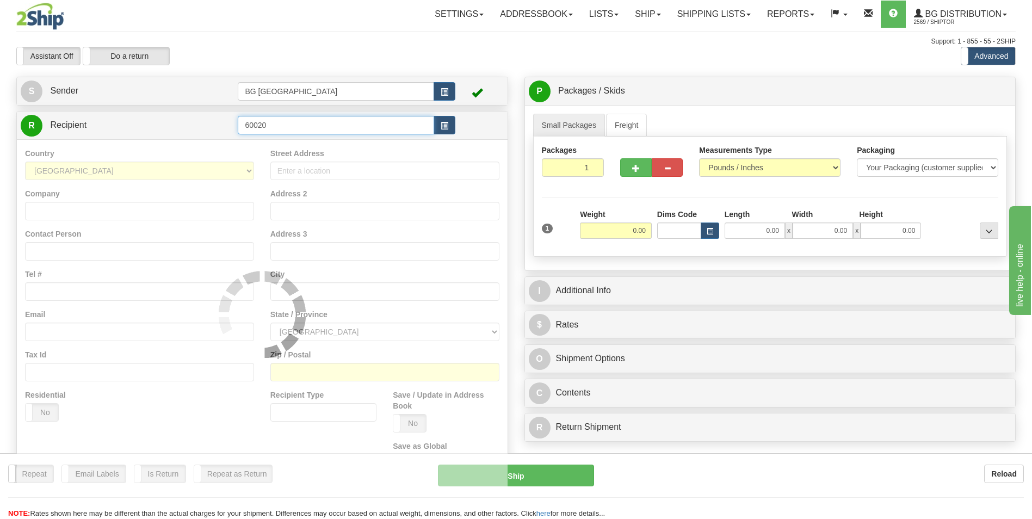
type input "60020"
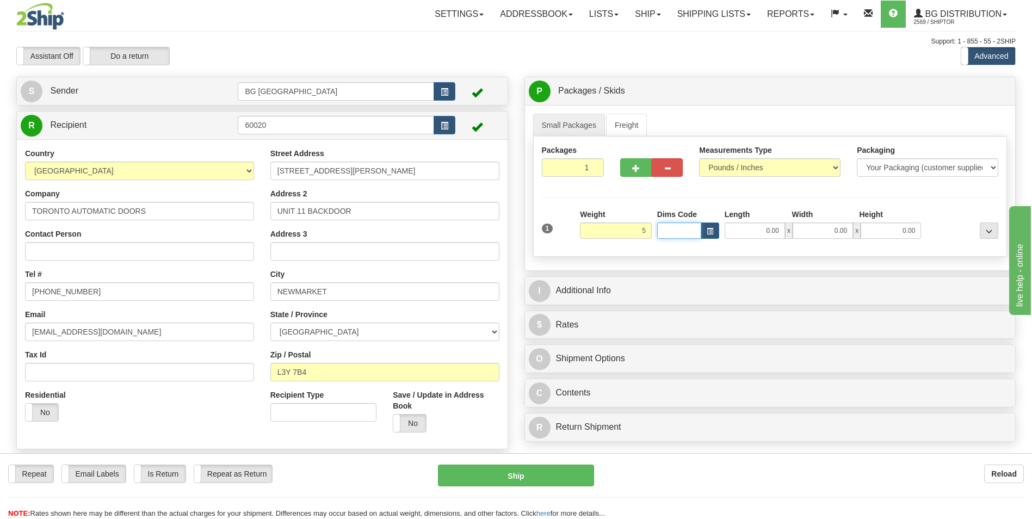
type input "5.00"
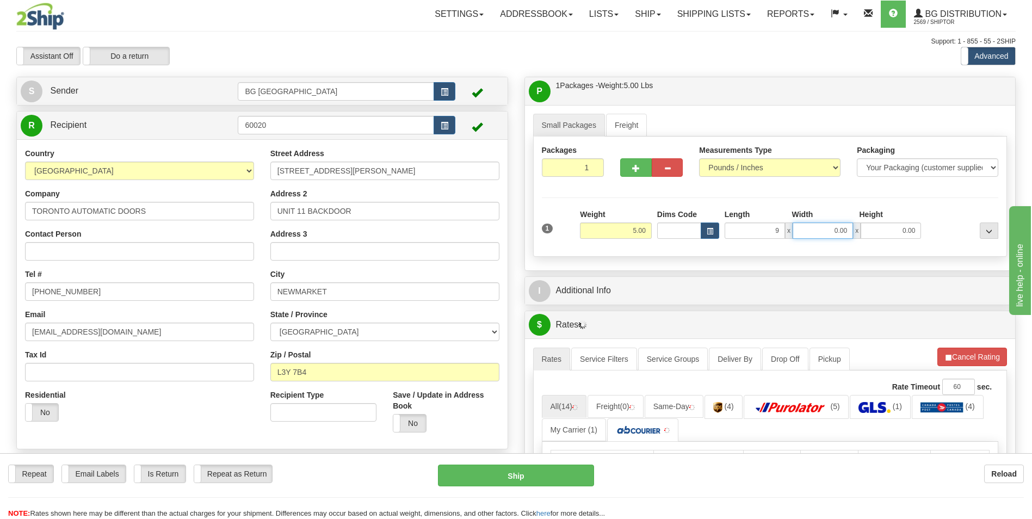
type input "9.00"
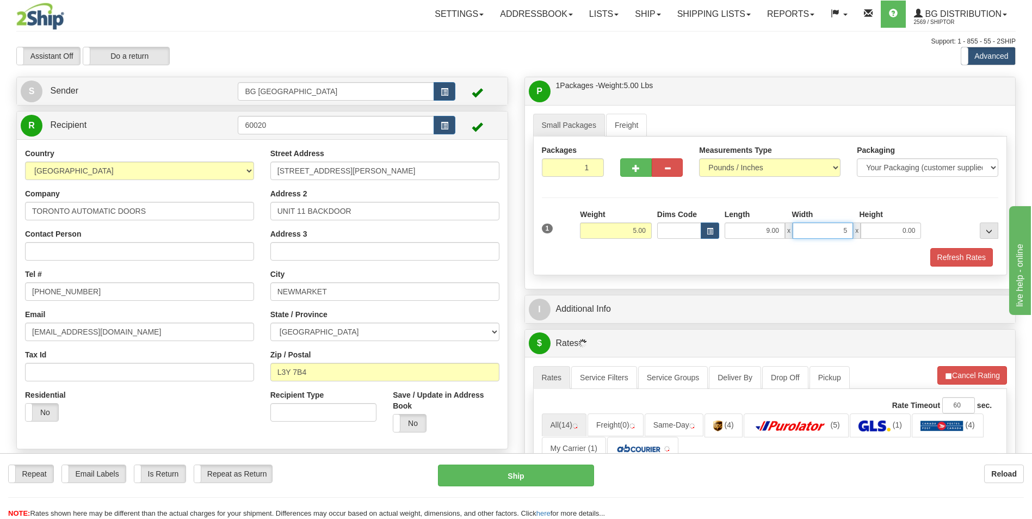
type input "5.00"
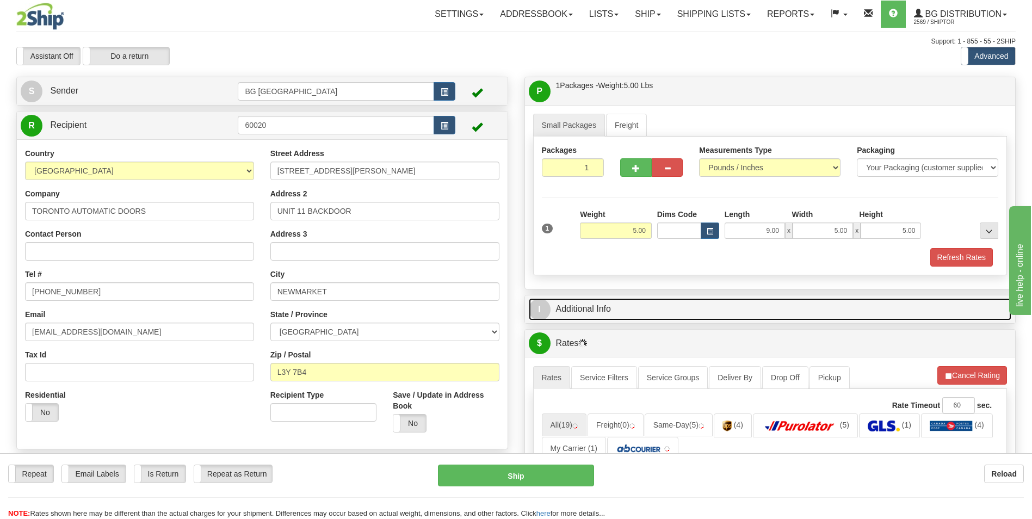
click at [626, 304] on link "I Additional Info" at bounding box center [770, 309] width 483 height 22
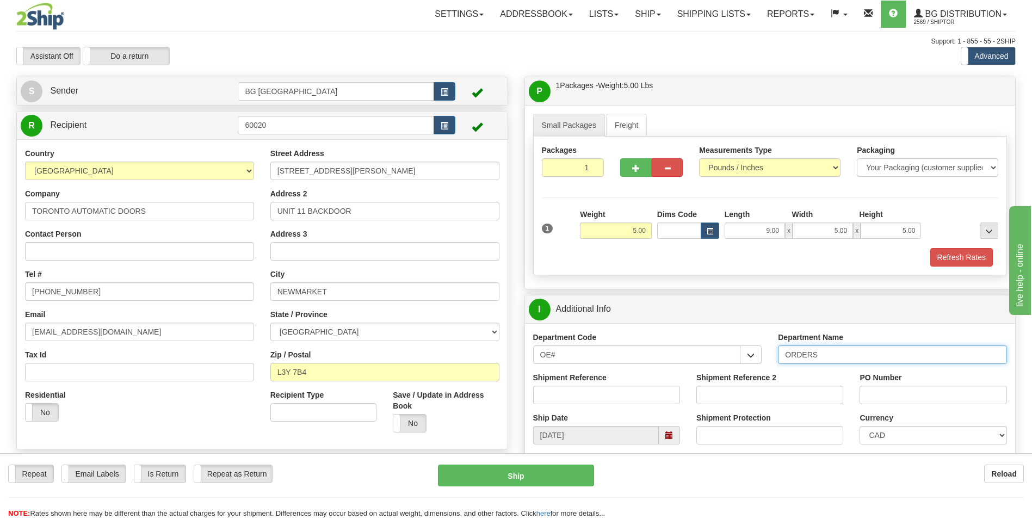
click at [826, 355] on input "ORDERS" at bounding box center [892, 354] width 229 height 18
type input "70184179-00"
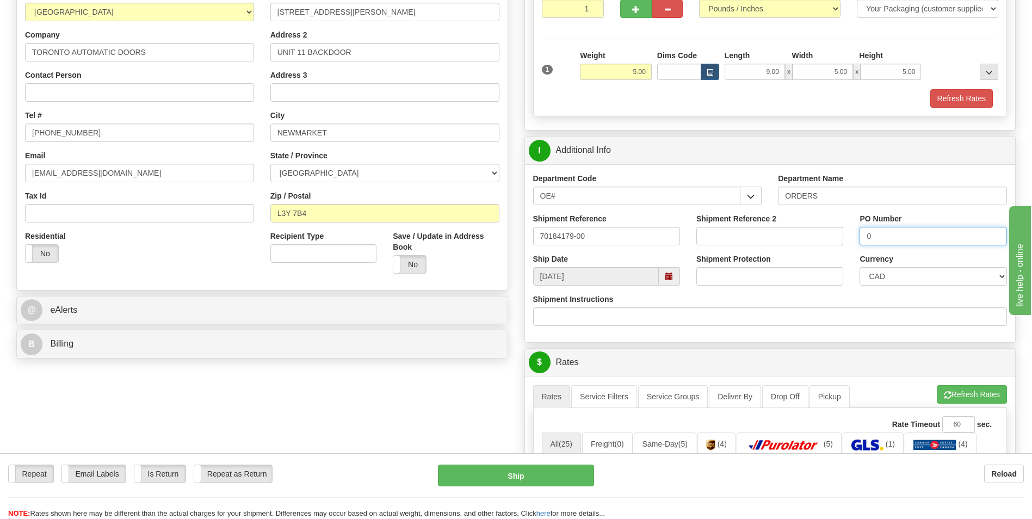
scroll to position [163, 0]
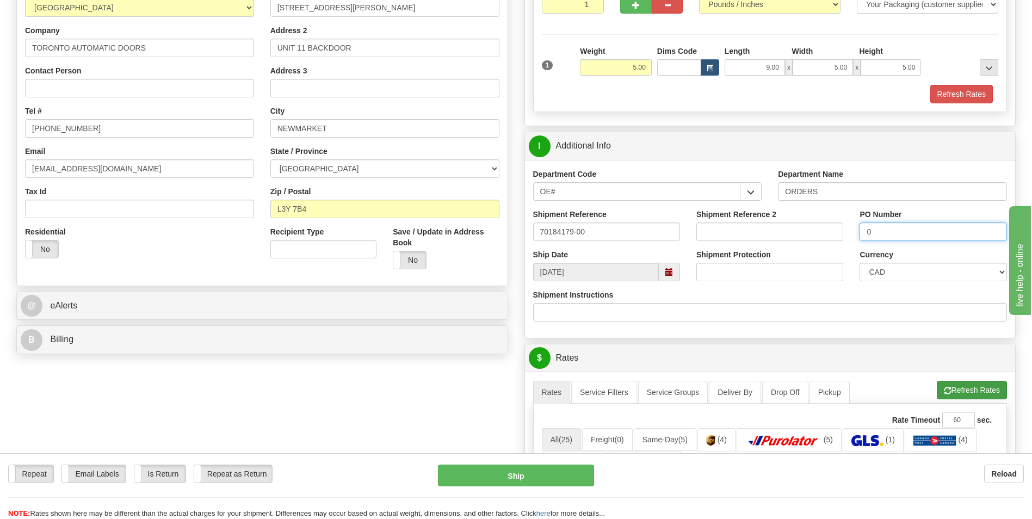
type input "0"
click at [962, 386] on button "Refresh Rates" at bounding box center [972, 390] width 70 height 18
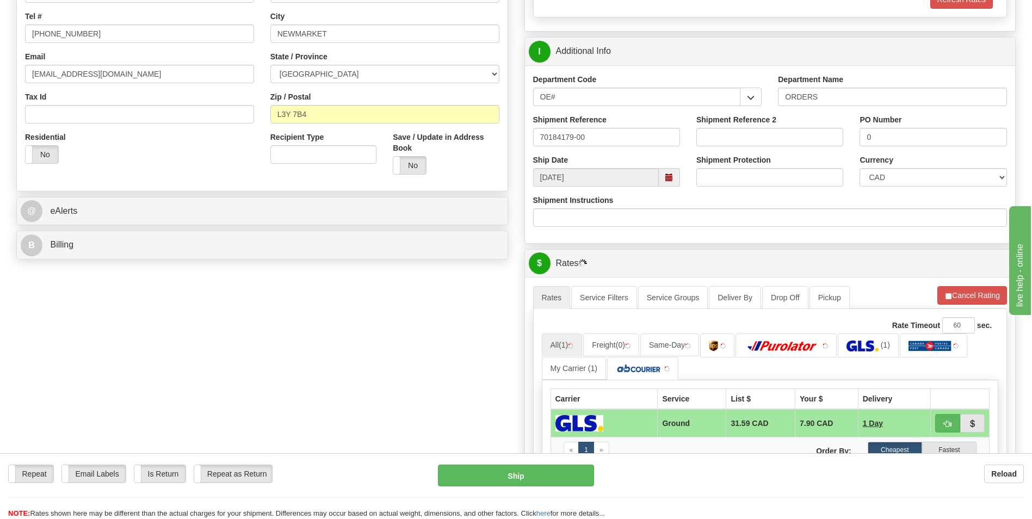
scroll to position [435, 0]
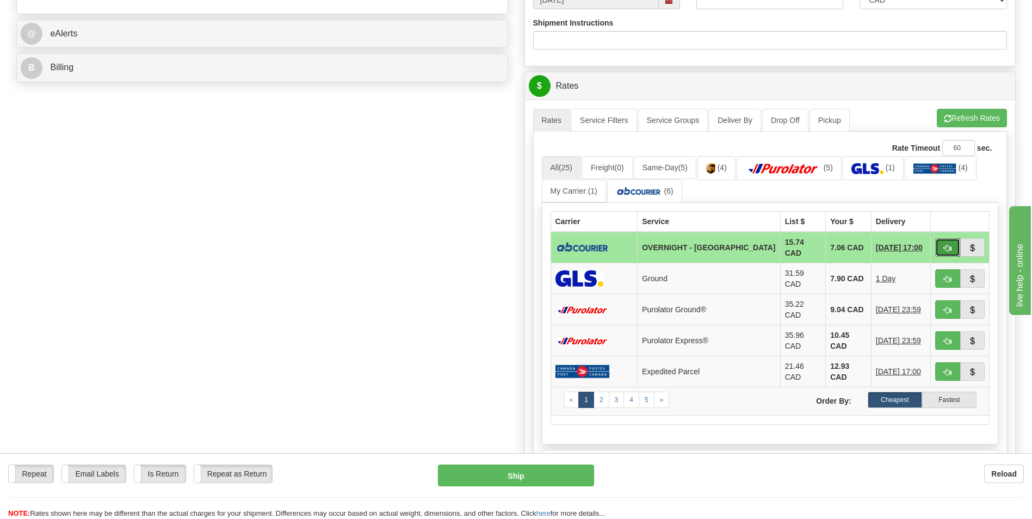
click at [943, 242] on button "button" at bounding box center [947, 247] width 25 height 18
type input "4"
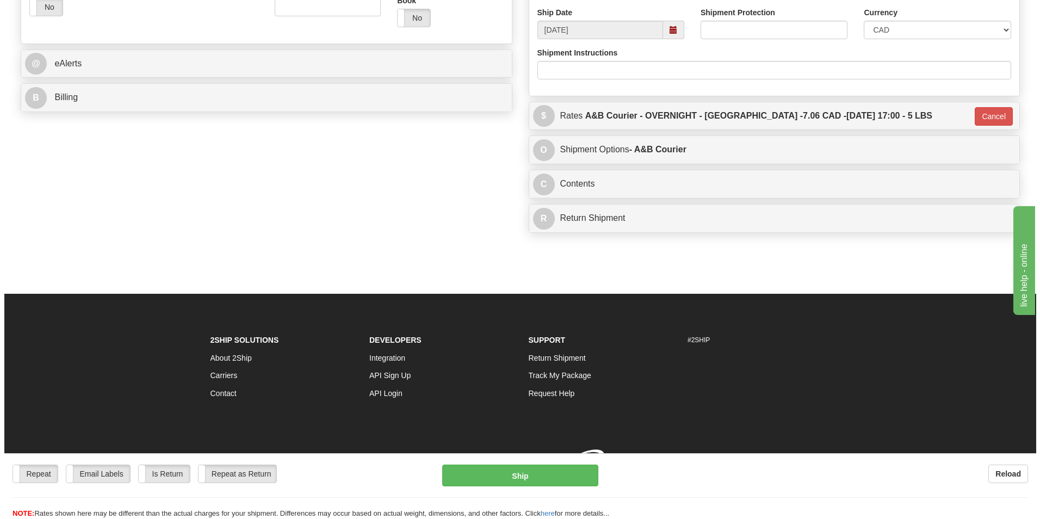
scroll to position [420, 0]
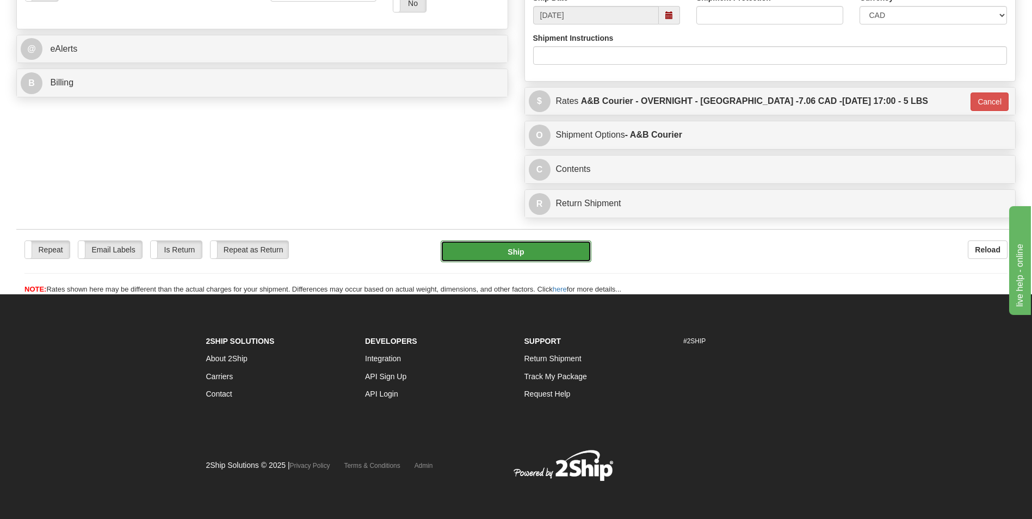
click at [499, 257] on button "Ship" at bounding box center [516, 251] width 150 height 22
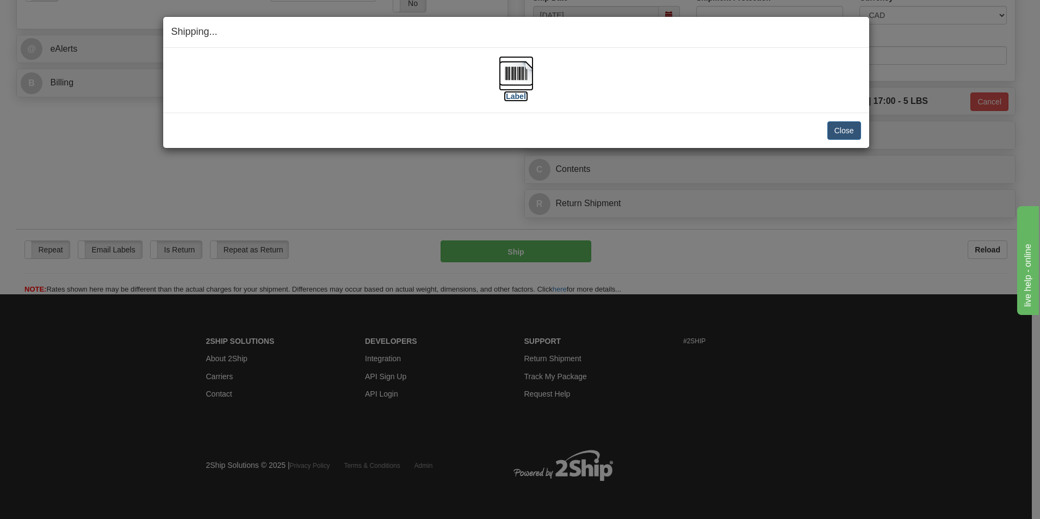
click at [517, 76] on img at bounding box center [516, 73] width 35 height 35
click at [842, 132] on button "Close" at bounding box center [844, 130] width 34 height 18
